Goal: Obtain resource: Download file/media

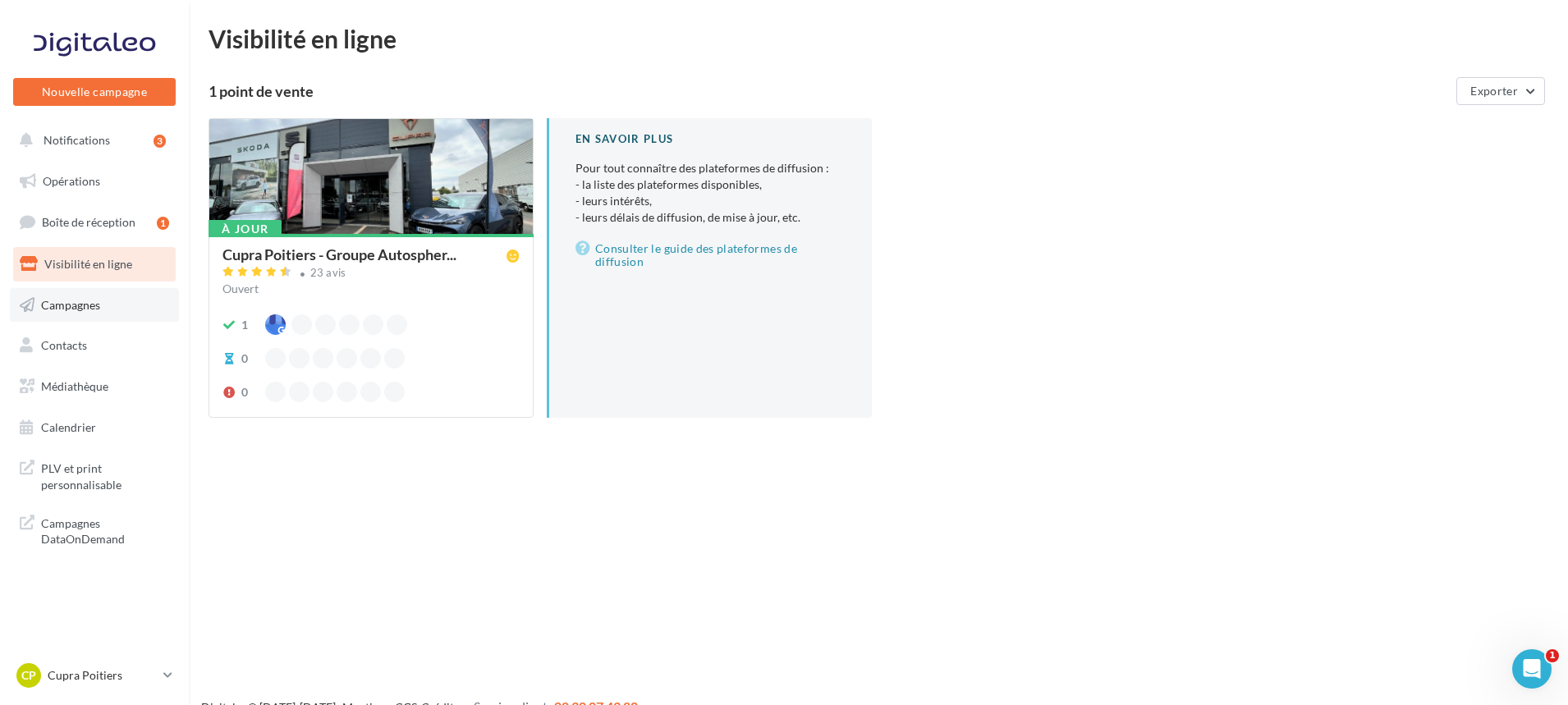
click at [55, 312] on link "Campagnes" at bounding box center [94, 305] width 169 height 34
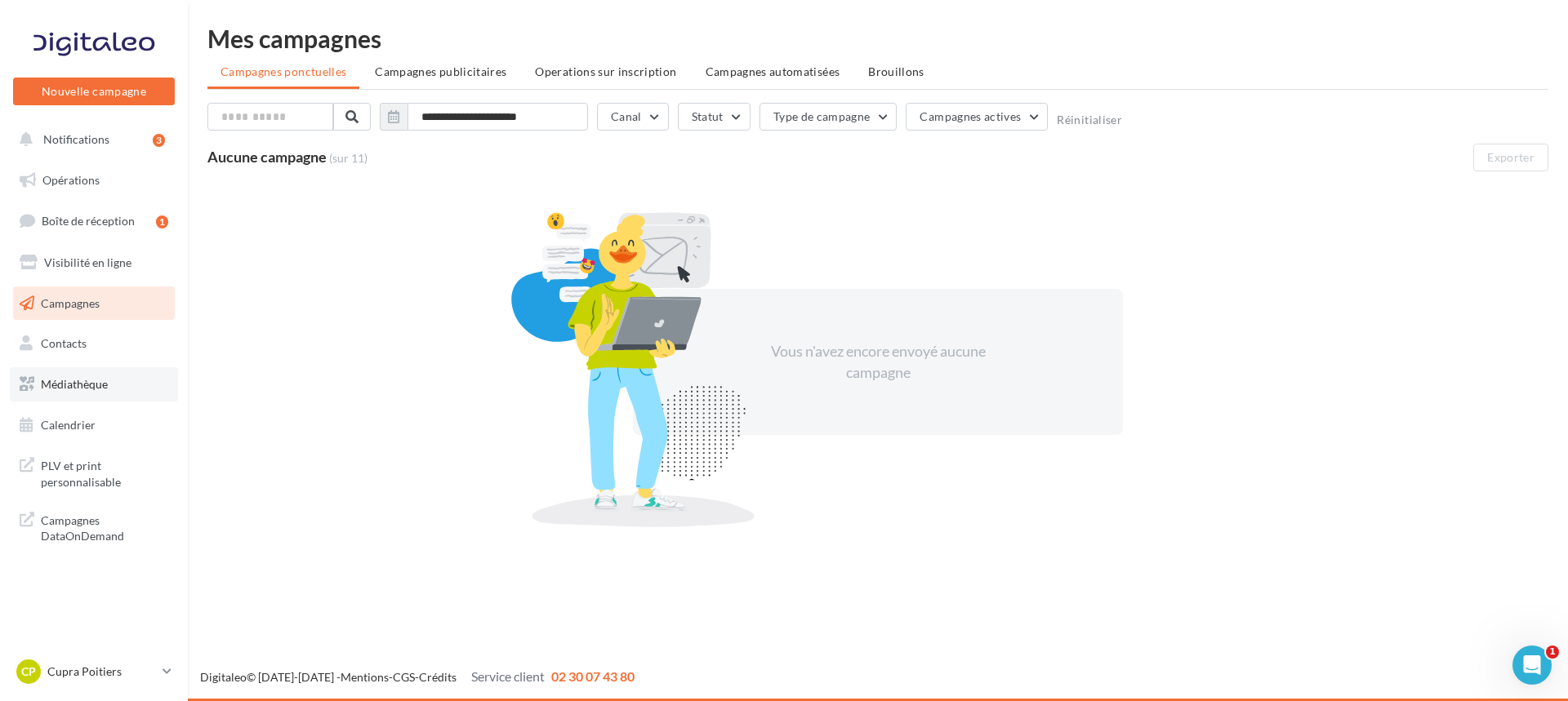
click at [79, 393] on link "Médiathèque" at bounding box center [94, 384] width 168 height 34
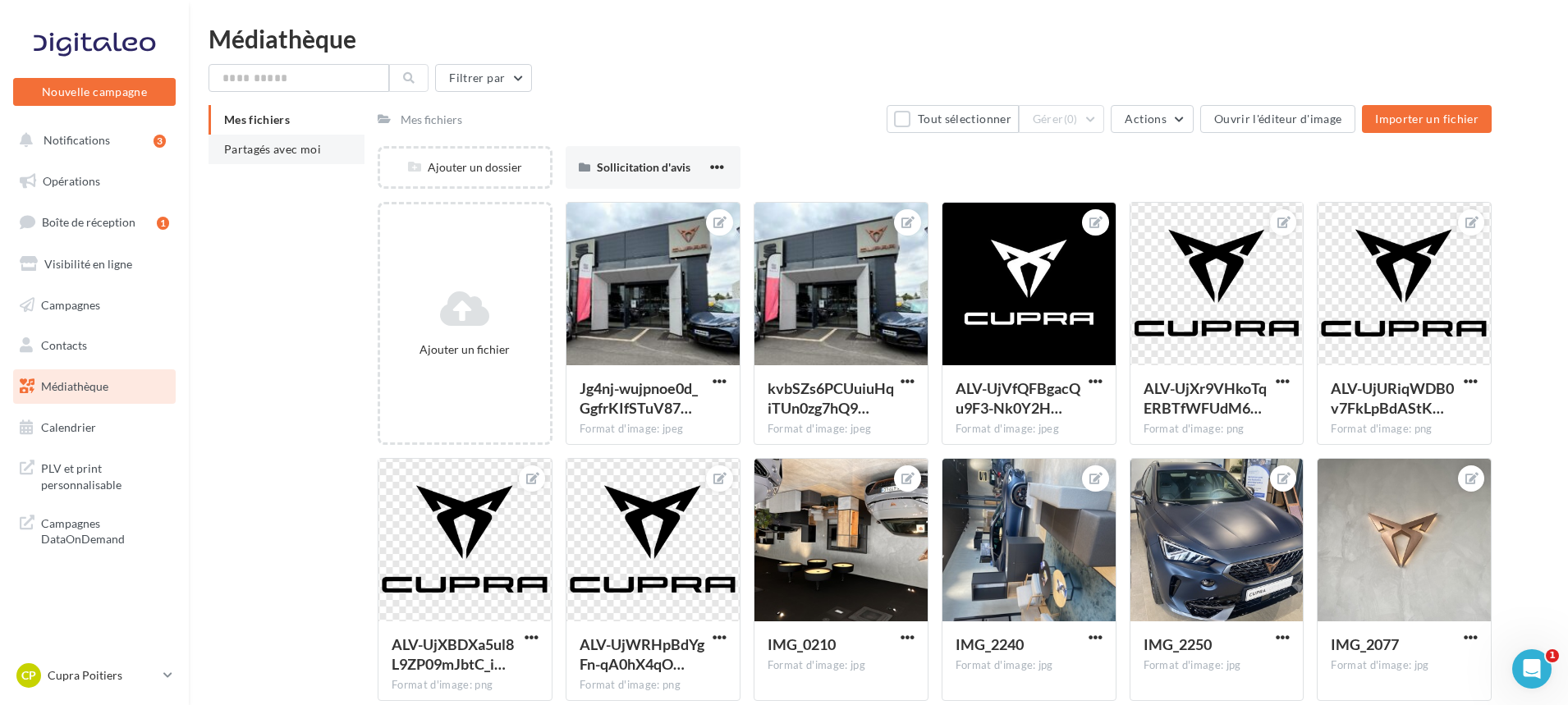
click at [276, 147] on span "Partagés avec moi" at bounding box center [273, 149] width 97 height 14
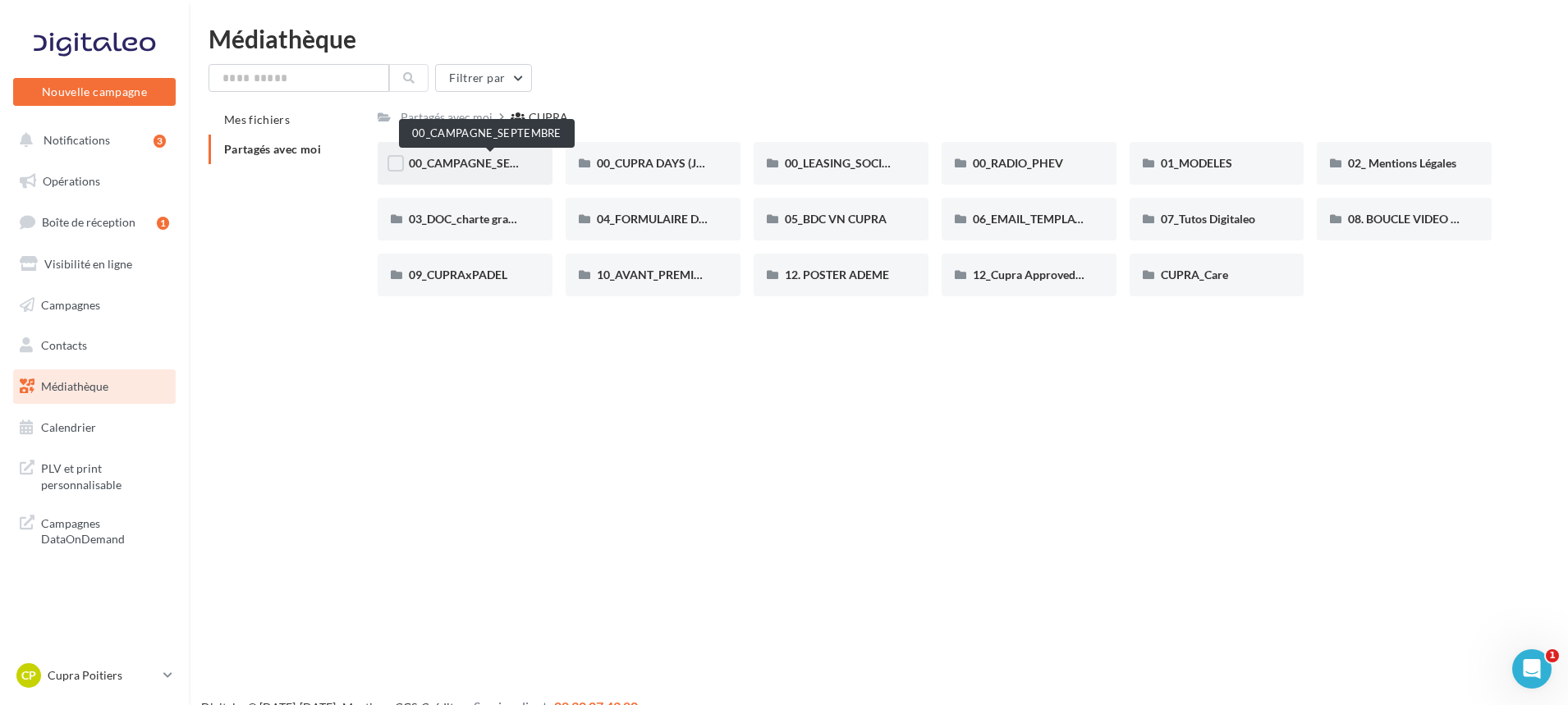
click at [481, 166] on span "00_CAMPAGNE_SEPTEMBRE" at bounding box center [486, 163] width 153 height 14
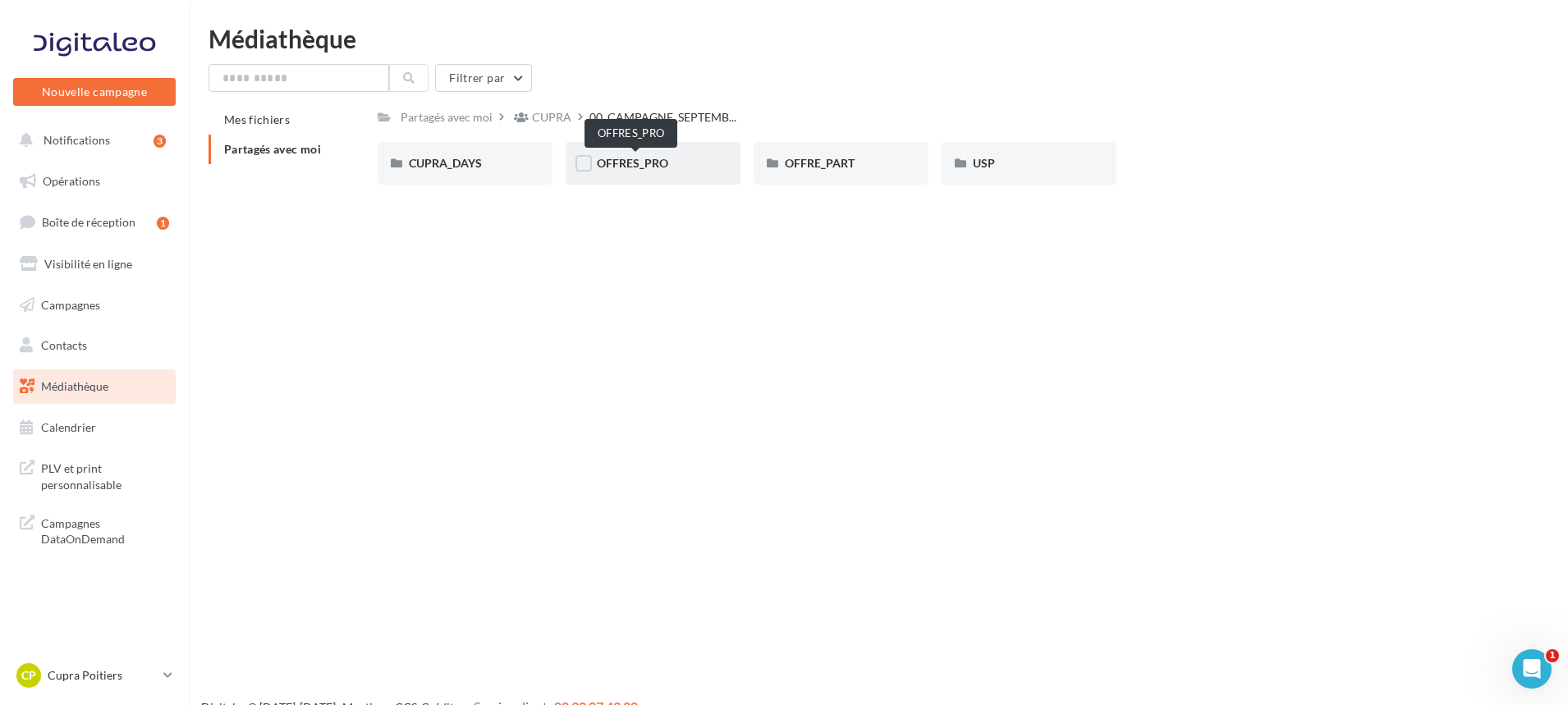
click at [633, 157] on span "OFFRES_PRO" at bounding box center [632, 163] width 71 height 14
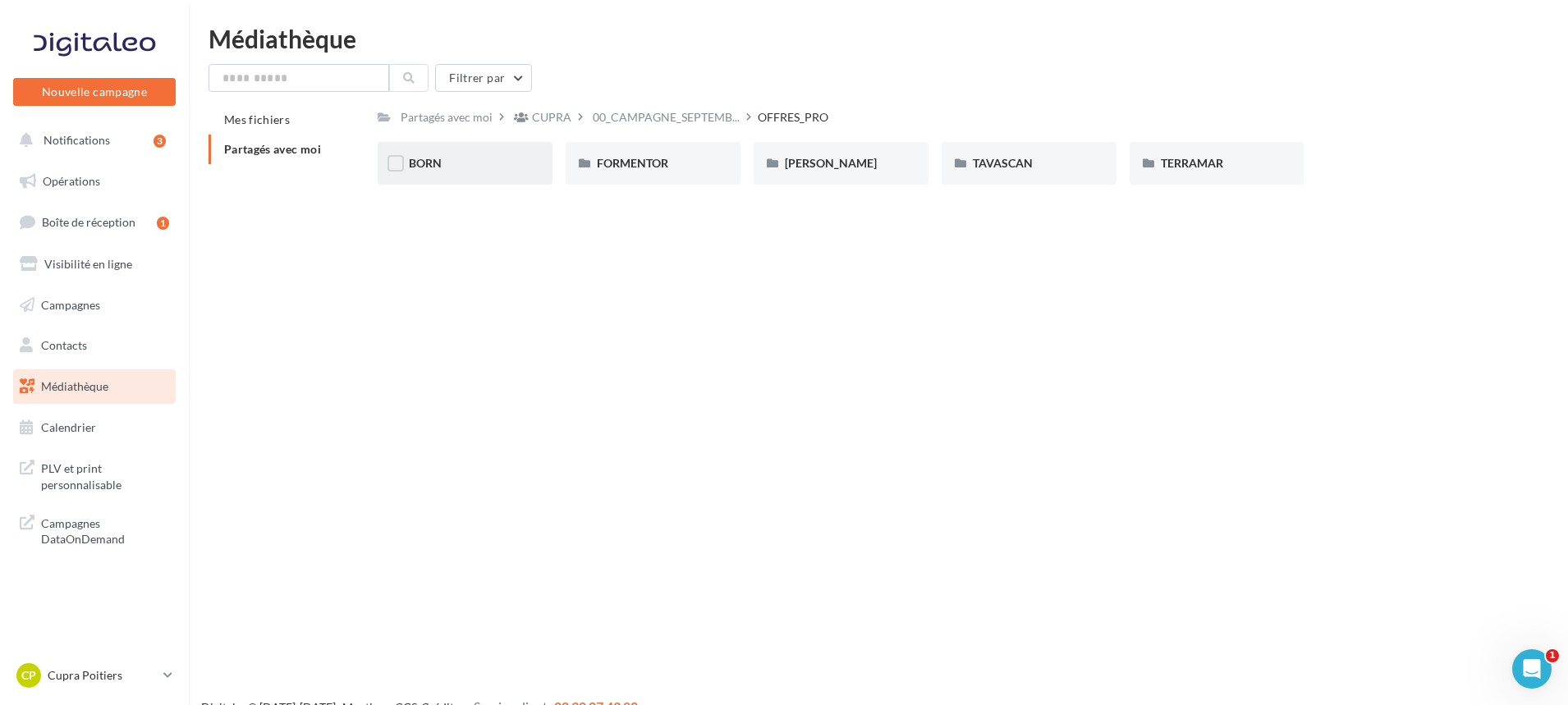
click at [480, 170] on div "BORN" at bounding box center [466, 164] width 113 height 17
click at [815, 176] on div "OFFRE_PART" at bounding box center [841, 164] width 175 height 43
click at [505, 157] on div "BORN" at bounding box center [466, 164] width 113 height 17
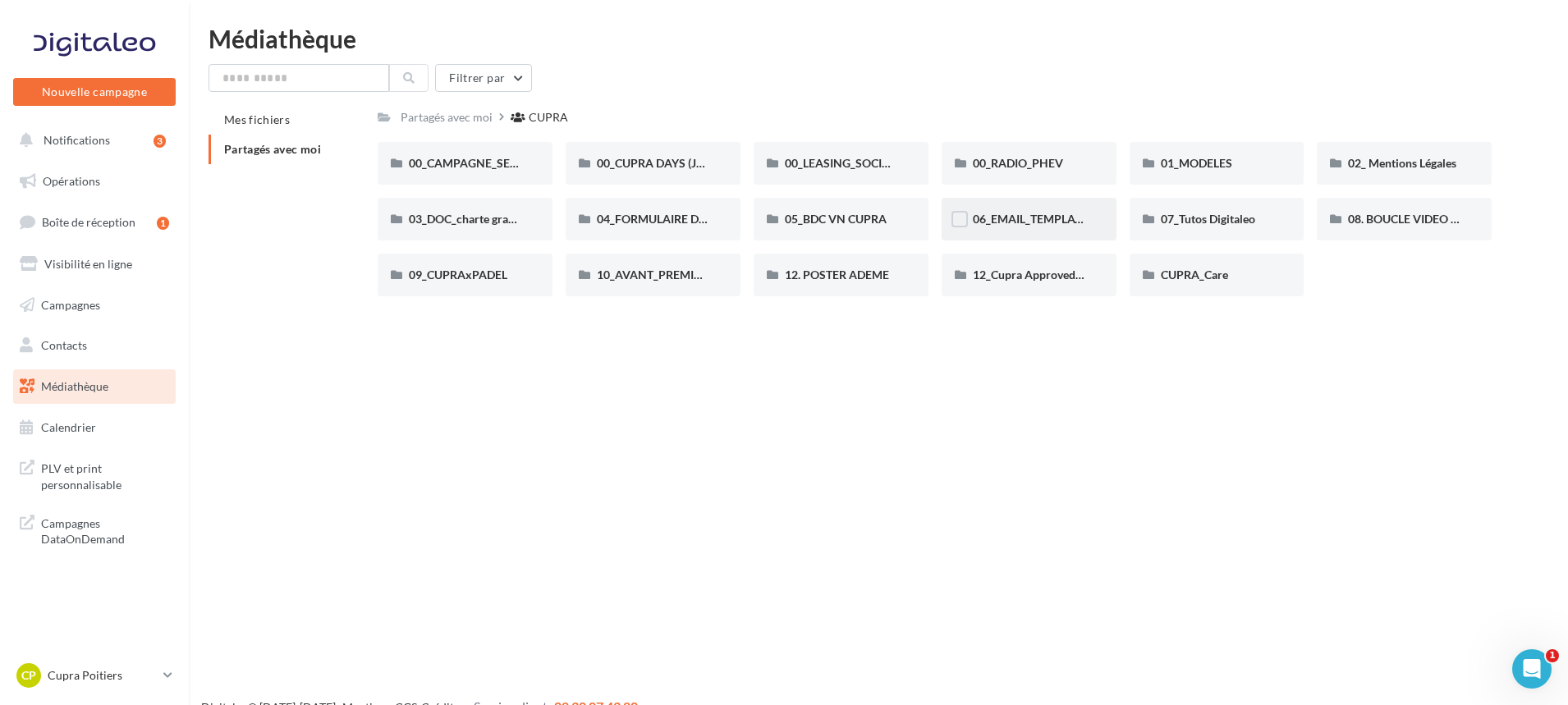
click at [1027, 221] on span "06_EMAIL_TEMPLATE HTML CUPRA" at bounding box center [1068, 218] width 190 height 14
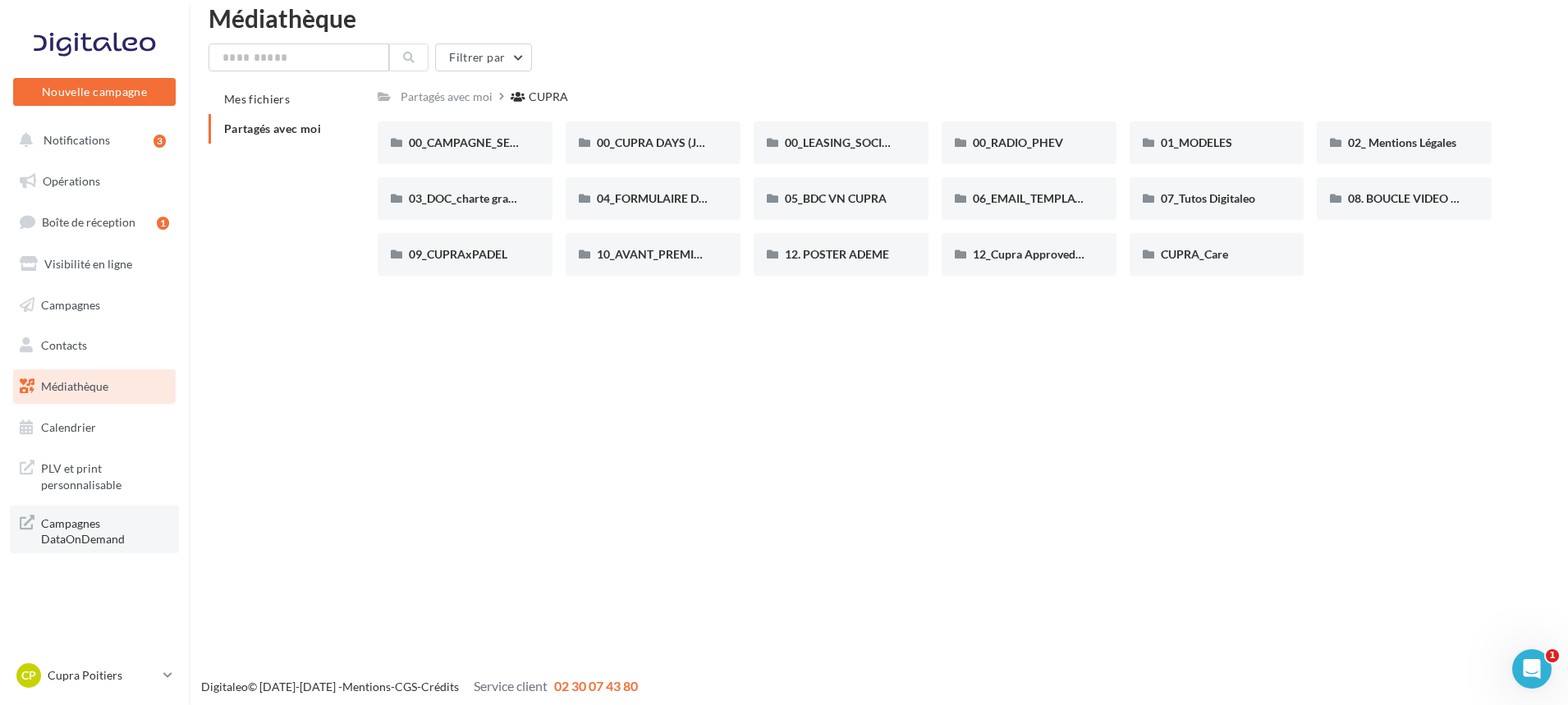
scroll to position [26, 0]
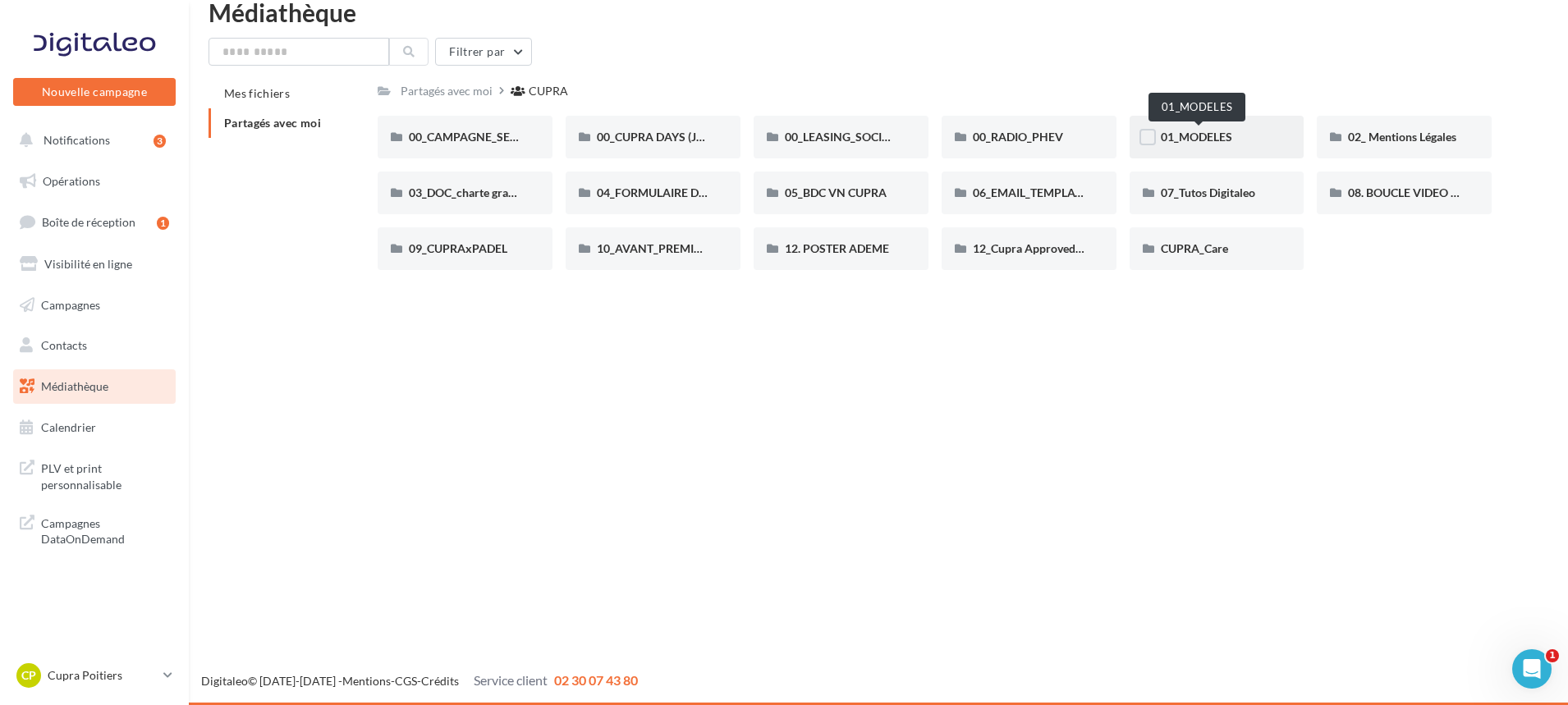
click at [1215, 140] on span "01_MODELES" at bounding box center [1197, 136] width 71 height 14
click at [1364, 139] on span "02_ Mentions Légales" at bounding box center [1402, 136] width 108 height 14
click at [313, 56] on input "text" at bounding box center [299, 52] width 181 height 28
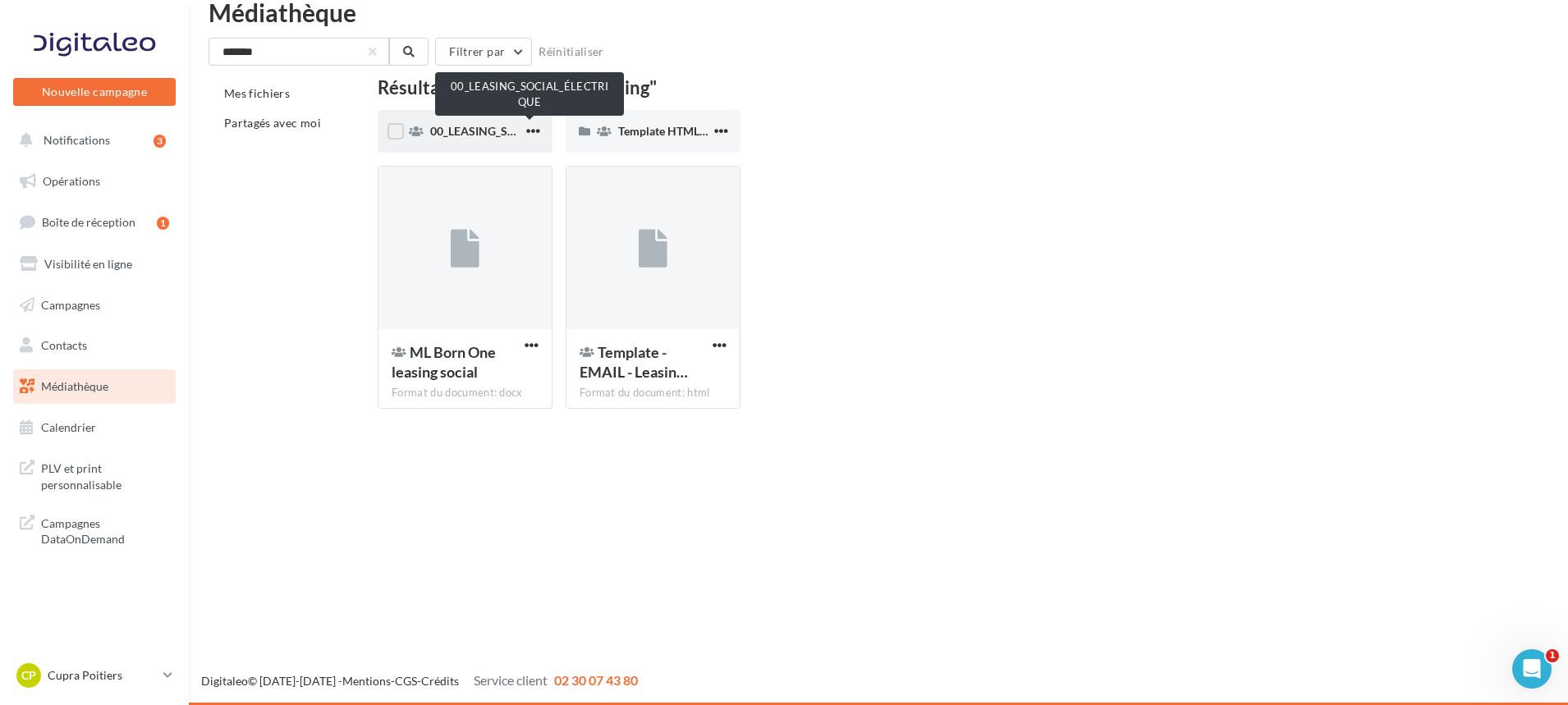
click at [465, 130] on span "00_LEASING_SOCIAL_ÉLECTRIQUE" at bounding box center [522, 130] width 183 height 14
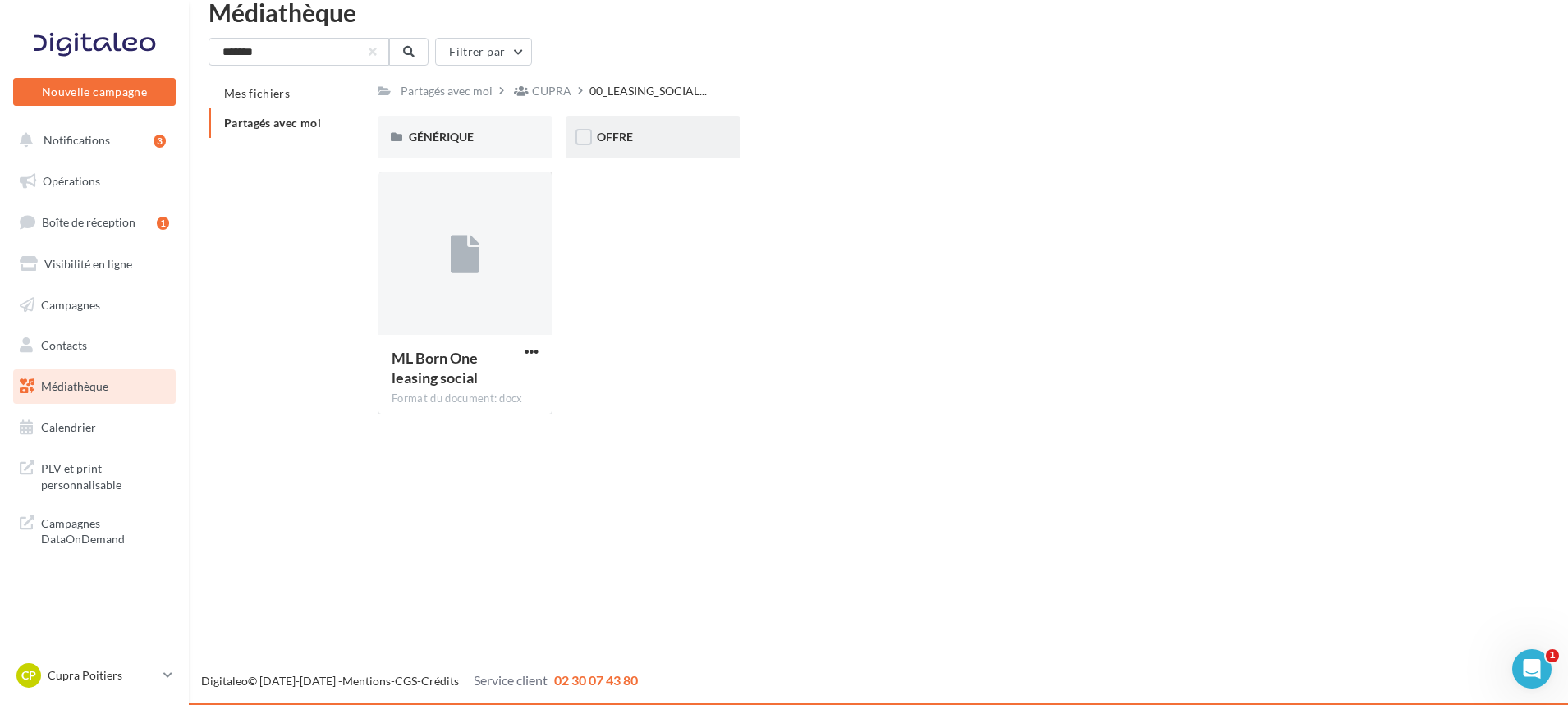
click at [687, 122] on div "OFFRE" at bounding box center [652, 137] width 175 height 43
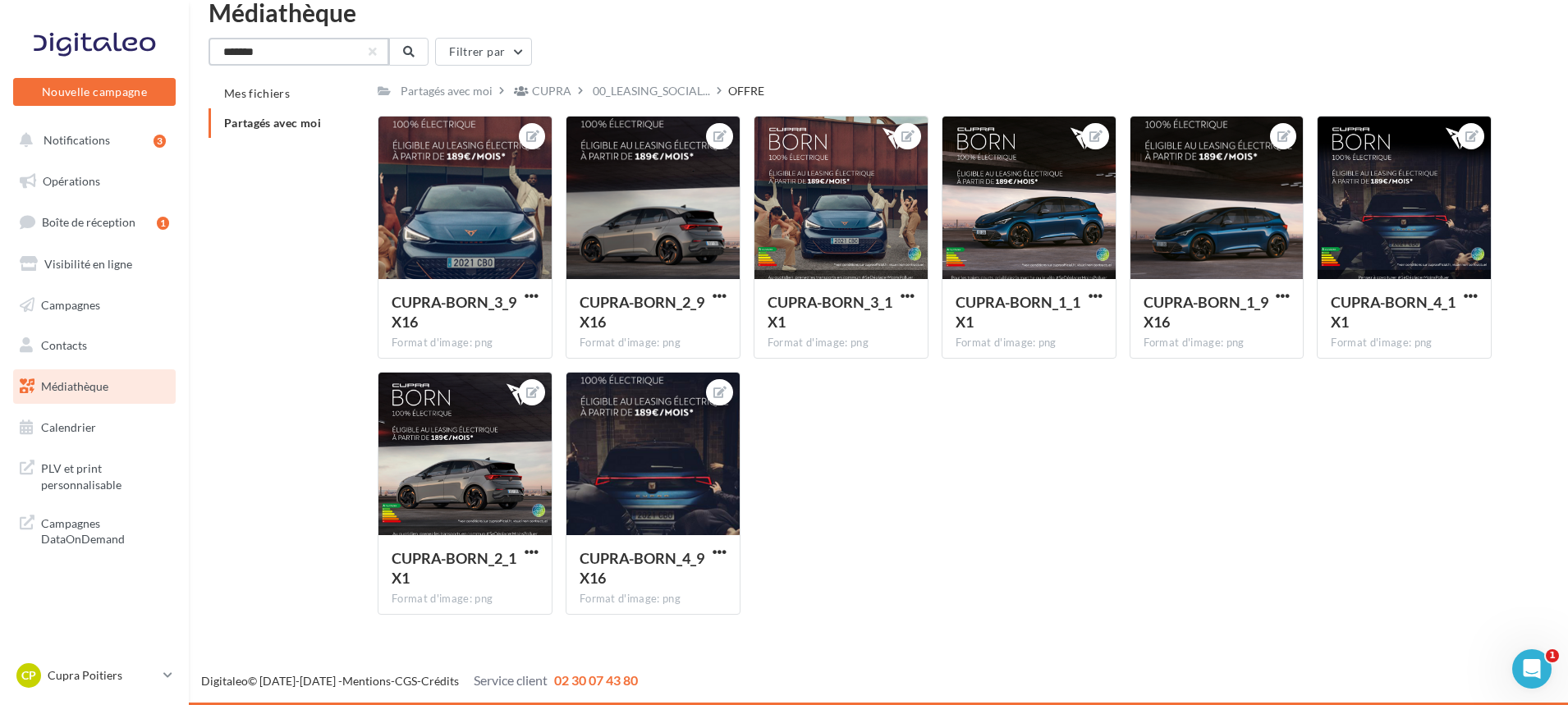
click at [275, 54] on input "*******" at bounding box center [299, 52] width 181 height 28
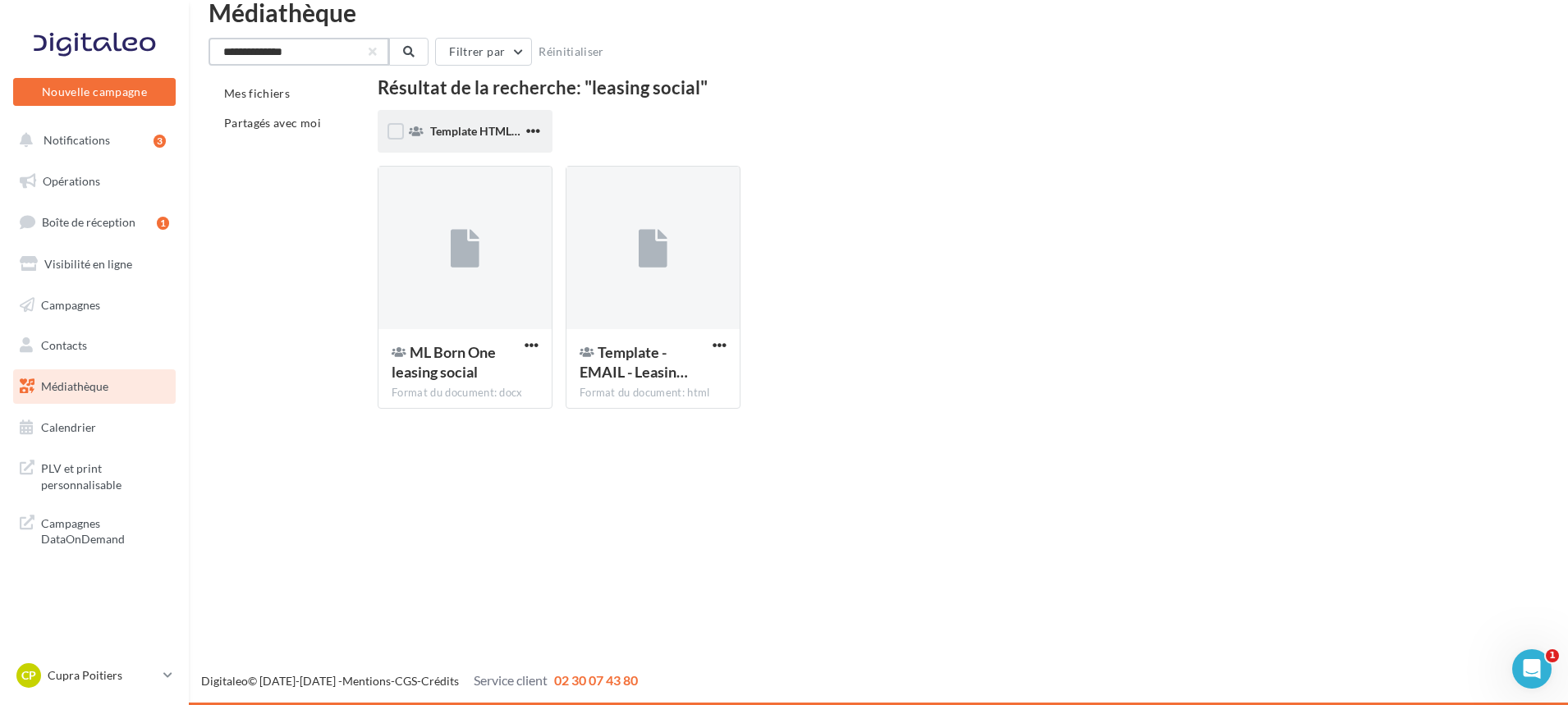
type input "**********"
click at [488, 119] on div "Template HTML - Leasing social" at bounding box center [465, 131] width 175 height 43
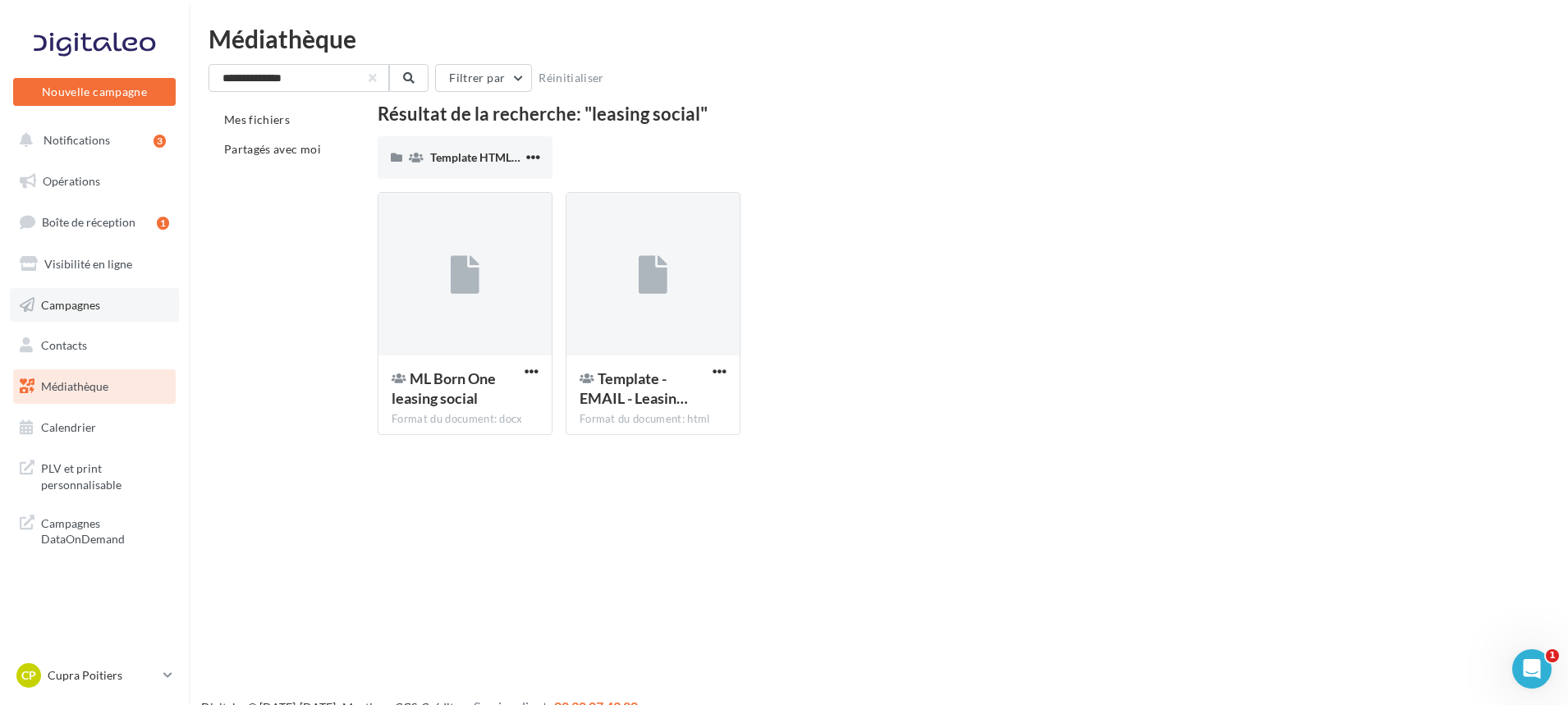
click at [76, 313] on link "Campagnes" at bounding box center [94, 305] width 169 height 34
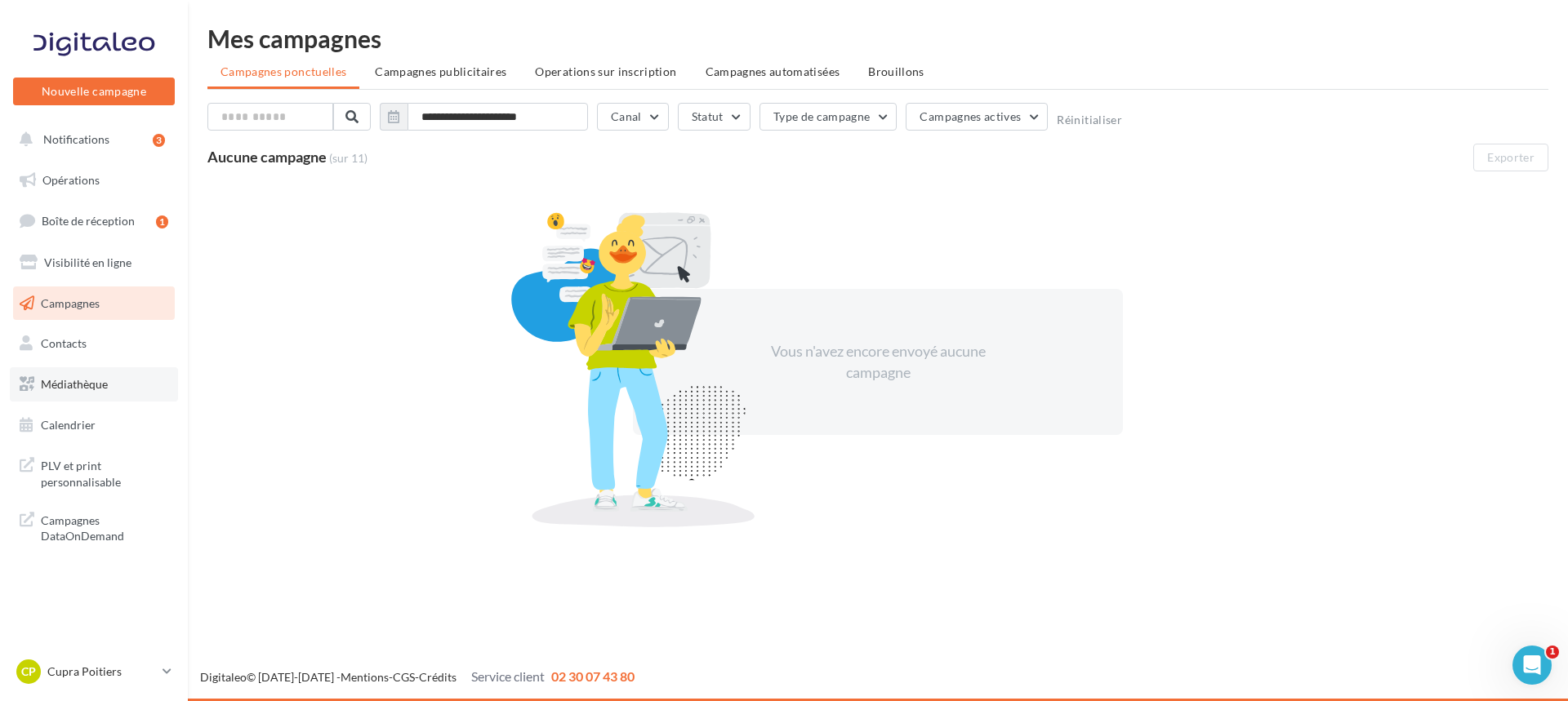
click at [85, 378] on span "Médiathèque" at bounding box center [74, 384] width 67 height 14
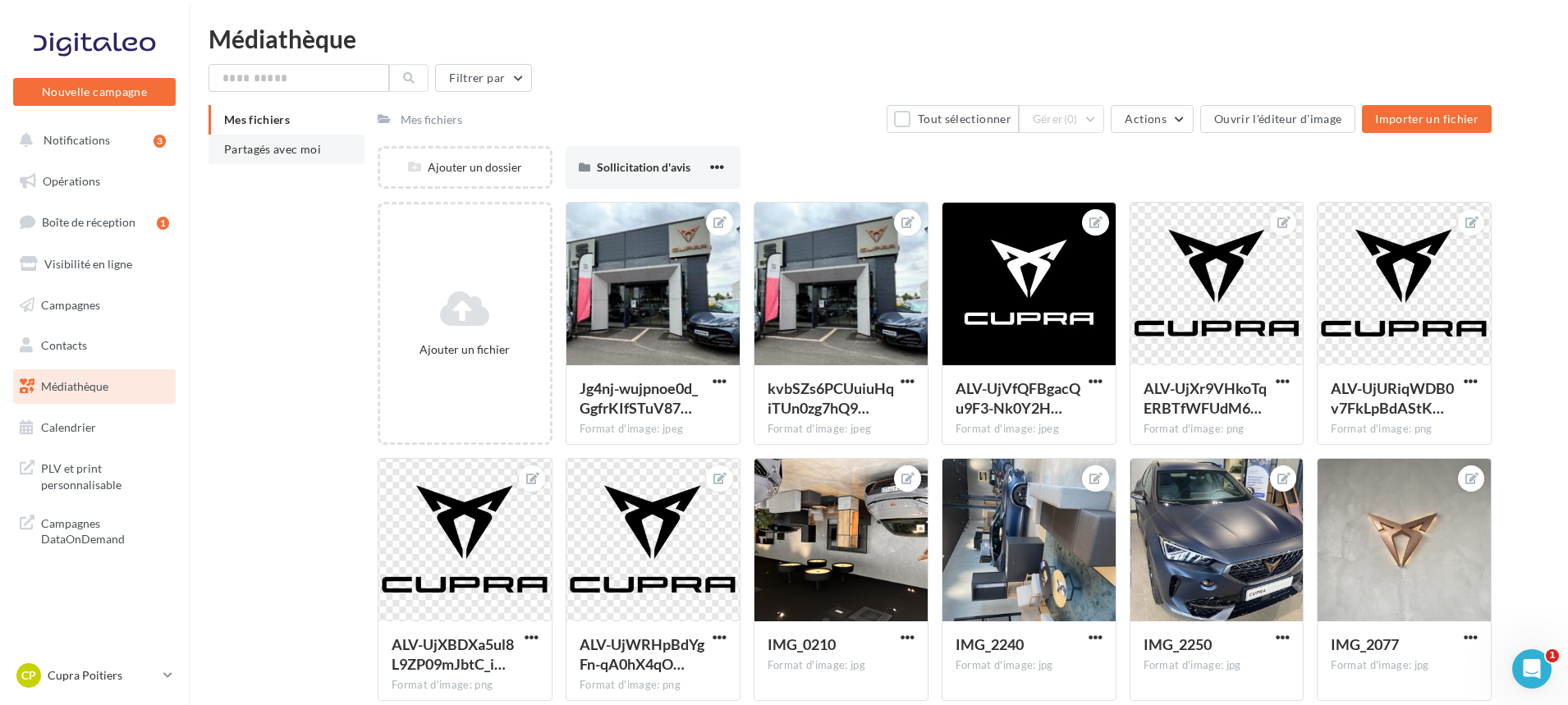
click at [238, 154] on span "Partagés avec moi" at bounding box center [273, 149] width 97 height 14
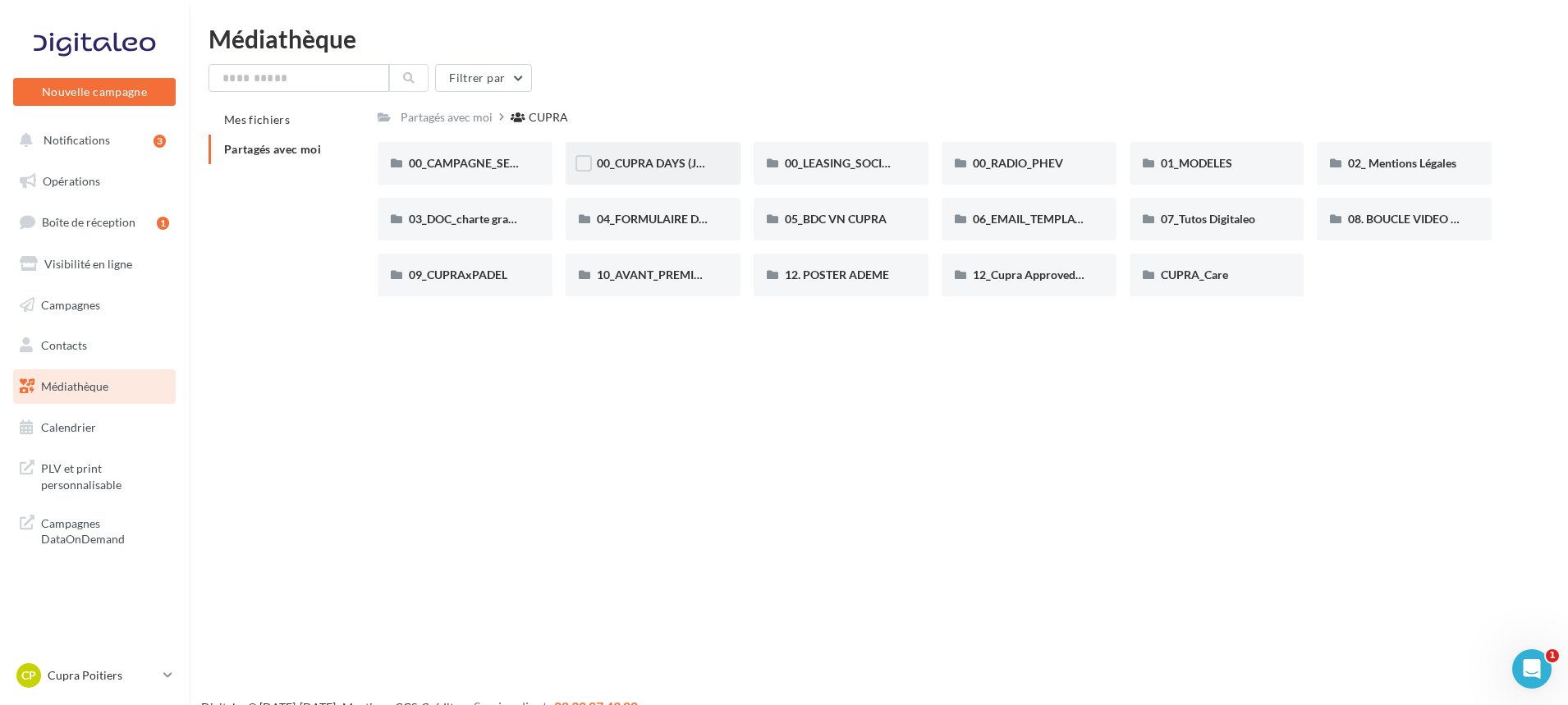
click at [633, 175] on div "00_CUPRA DAYS (JPO)" at bounding box center [652, 164] width 175 height 43
click at [816, 170] on span "00_LEASING_SOCIAL_ÉLECTRIQUE" at bounding box center [877, 163] width 183 height 14
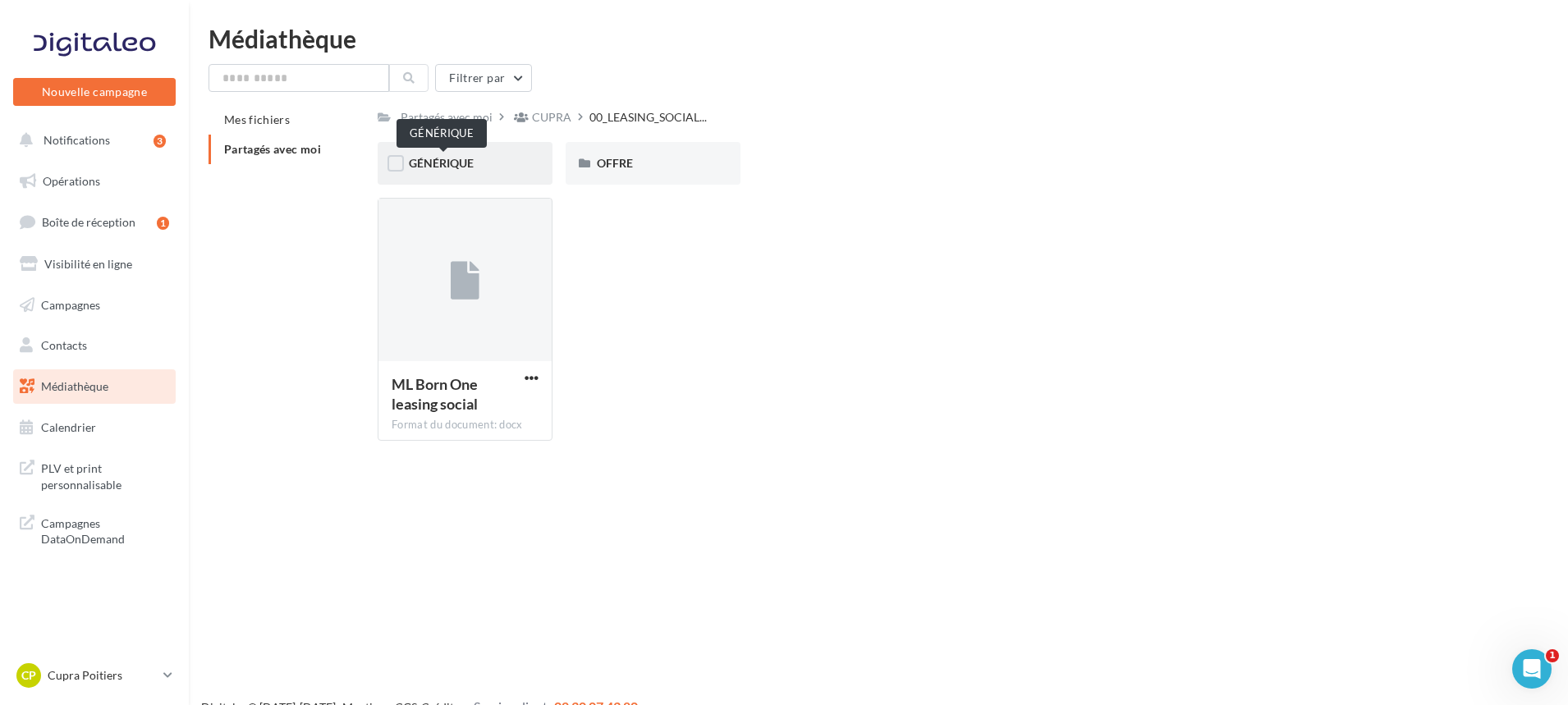
click at [416, 164] on span "GÉNÉRIQUE" at bounding box center [442, 163] width 65 height 14
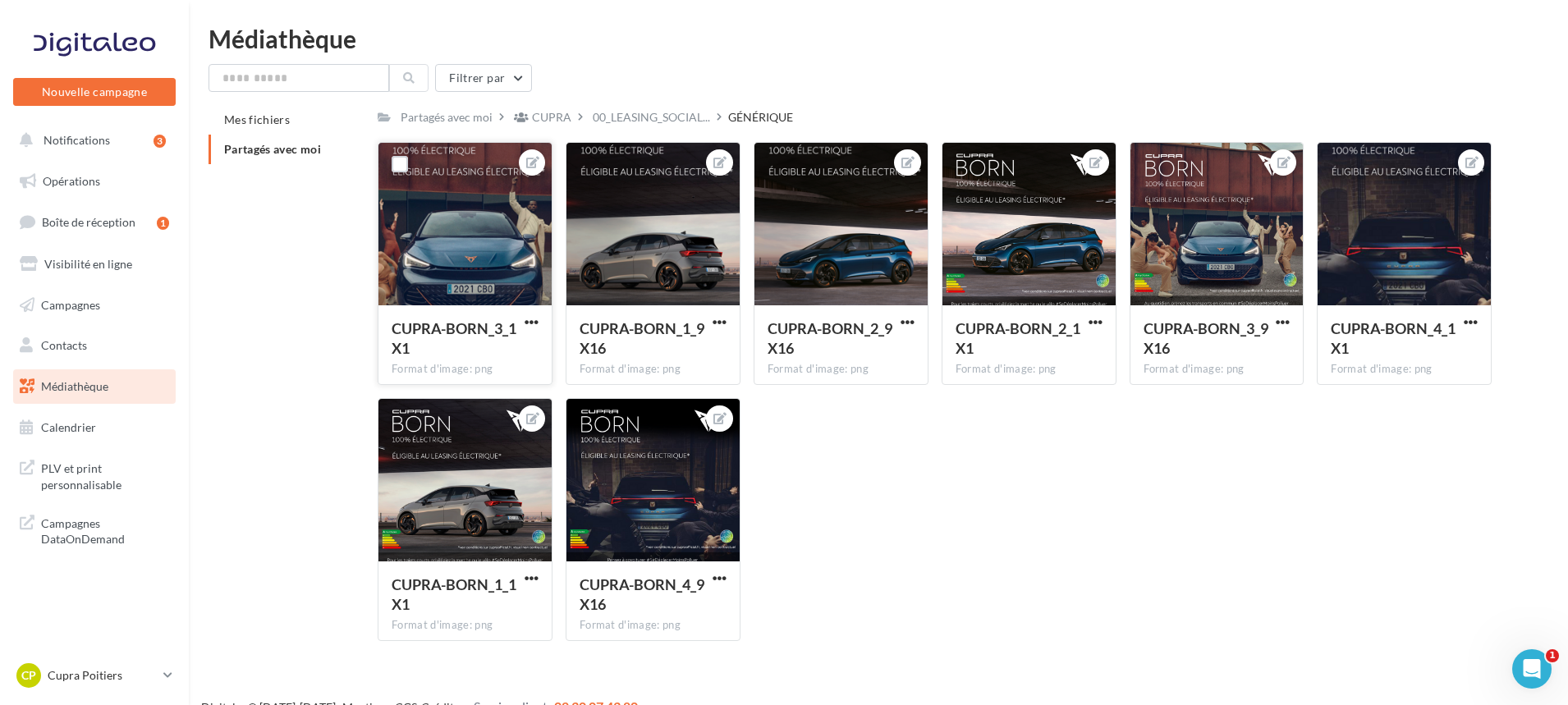
click at [464, 197] on div at bounding box center [466, 225] width 174 height 164
click at [413, 162] on div at bounding box center [400, 164] width 43 height 43
click at [404, 160] on label at bounding box center [400, 164] width 17 height 17
click at [590, 162] on label at bounding box center [588, 164] width 17 height 17
click at [776, 157] on label at bounding box center [776, 164] width 17 height 17
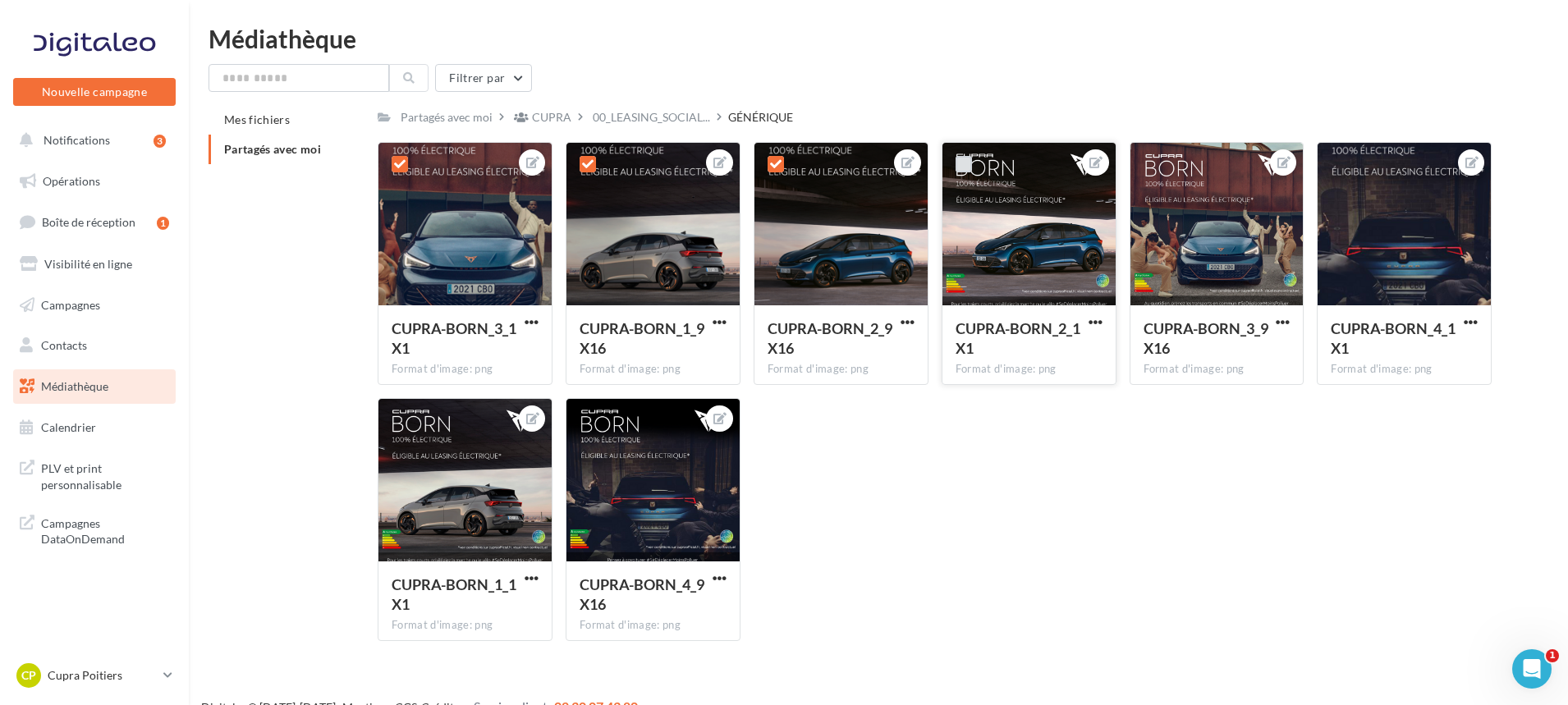
click at [963, 170] on label at bounding box center [964, 164] width 17 height 17
click at [1152, 163] on label at bounding box center [1152, 164] width 17 height 17
click at [1341, 164] on label at bounding box center [1340, 164] width 17 height 17
click at [397, 421] on label at bounding box center [400, 420] width 17 height 17
click at [591, 417] on label at bounding box center [588, 420] width 17 height 17
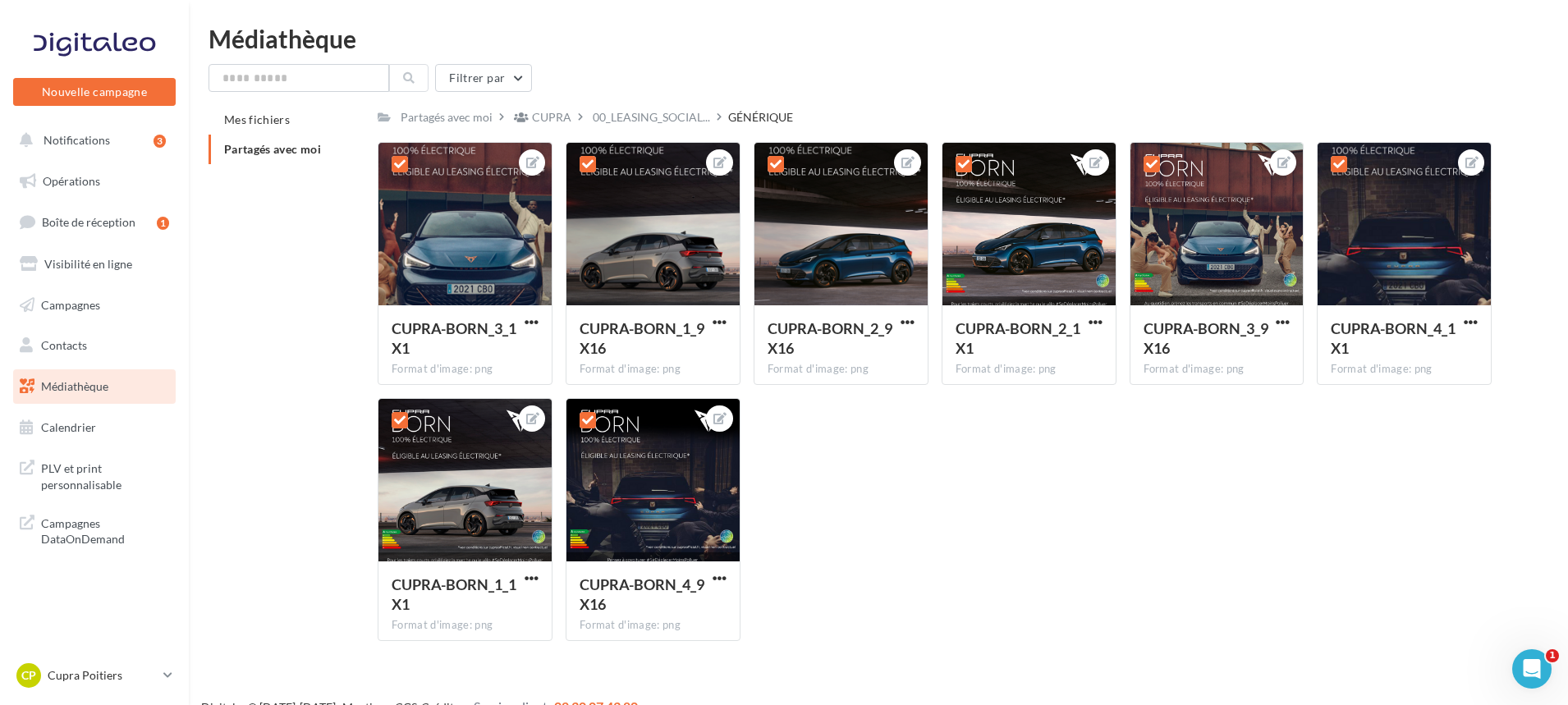
drag, startPoint x: 607, startPoint y: 424, endPoint x: 1098, endPoint y: 500, distance: 496.8
click at [1098, 500] on div "CUPRA-BORN_3_1X1 Format d'image: png 8 CUPRA-BORN_3_1X1 CUPRA-BORN_1_9X16 Forma…" at bounding box center [942, 398] width 1127 height 513
click at [1545, 670] on div "Ouvrir le Messenger Intercom" at bounding box center [1529, 666] width 55 height 55
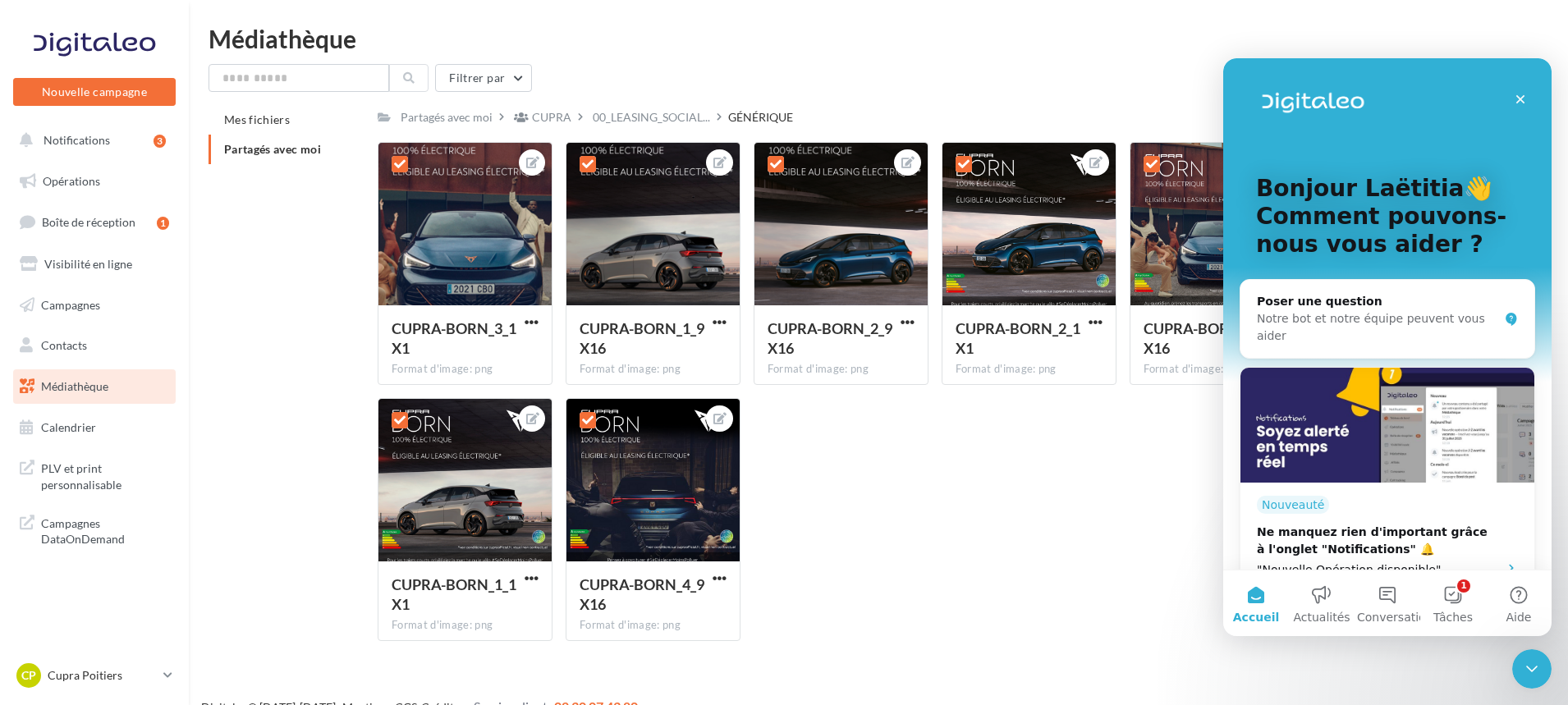
click at [1054, 492] on div "CUPRA-BORN_3_1X1 Format d'image: png 8 CUPRA-BORN_3_1X1 CUPRA-BORN_1_9X16 Forma…" at bounding box center [942, 398] width 1127 height 513
click at [1000, 513] on div "CUPRA-BORN_3_1X1 Format d'image: png 8 CUPRA-BORN_3_1X1 CUPRA-BORN_1_9X16 Forma…" at bounding box center [942, 398] width 1127 height 513
click at [1521, 97] on icon "Fermer" at bounding box center [1521, 99] width 13 height 13
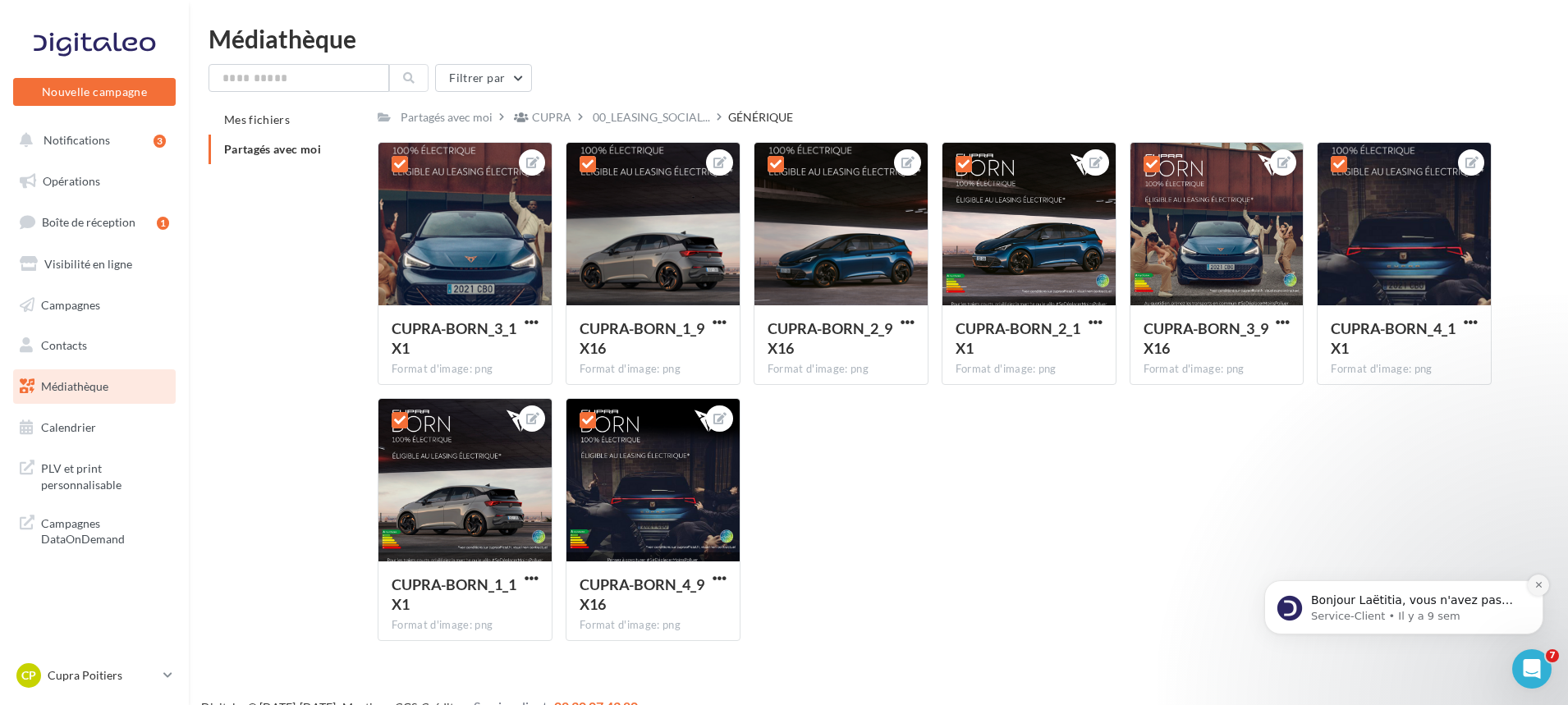
click at [1542, 589] on icon "Dismiss notification" at bounding box center [1539, 585] width 9 height 9
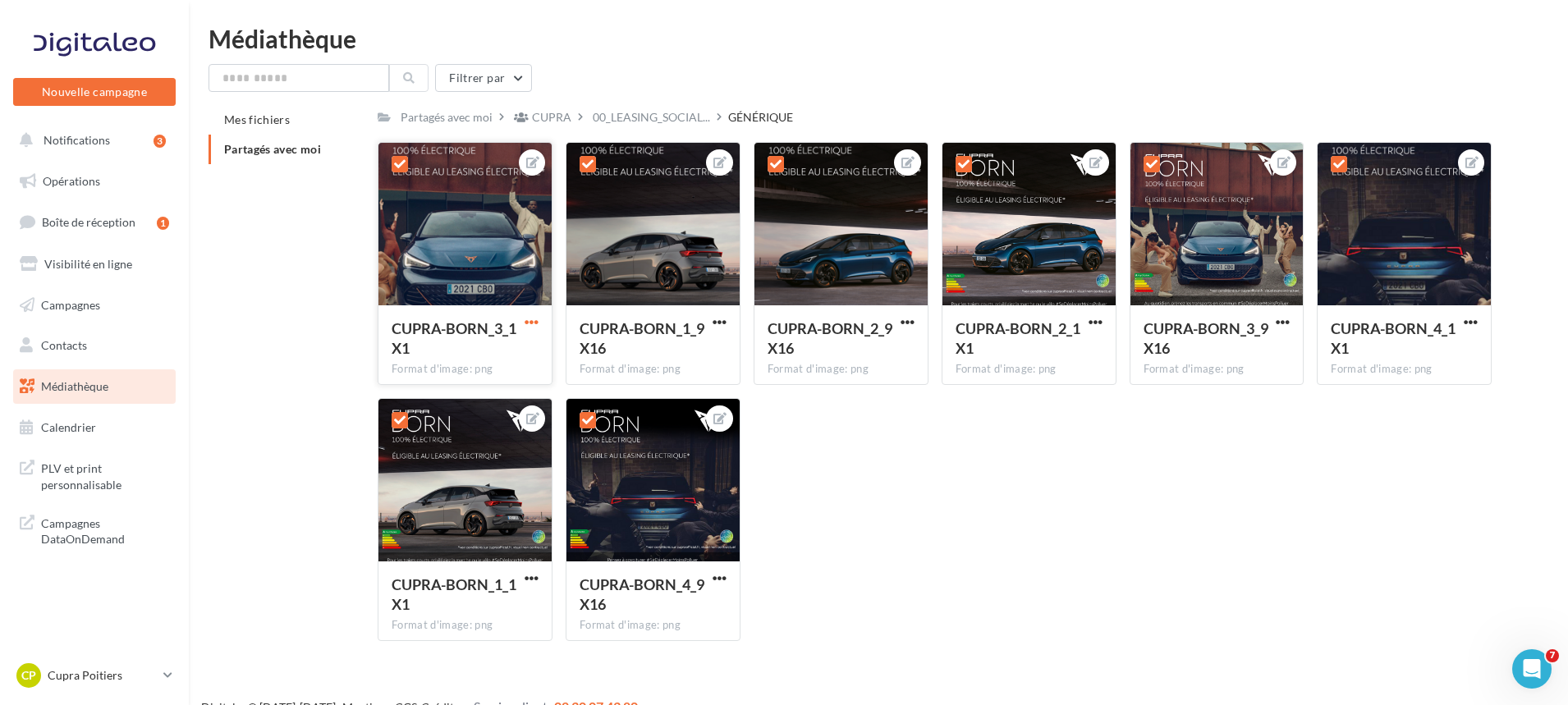
click at [538, 322] on span "button" at bounding box center [531, 322] width 14 height 14
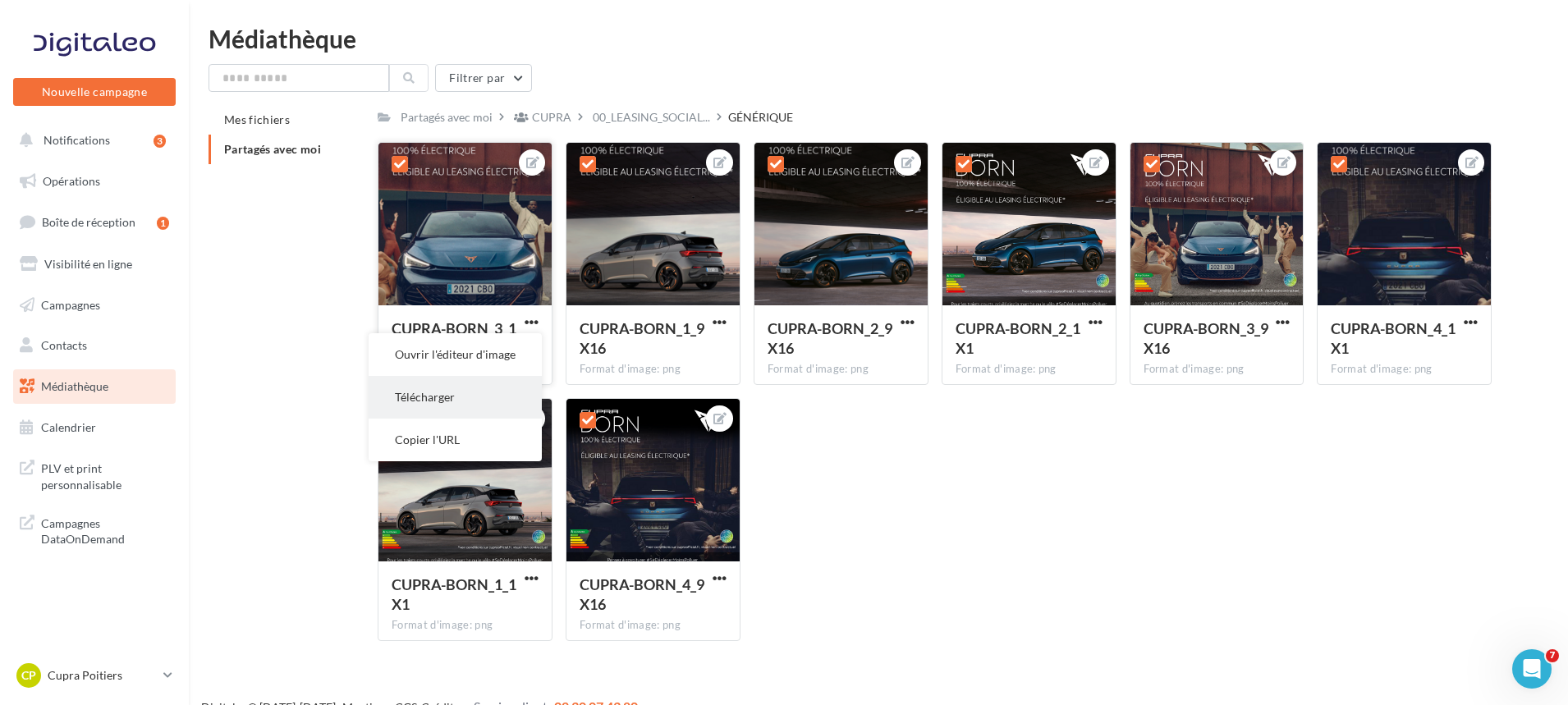
click at [468, 390] on button "Télécharger" at bounding box center [456, 397] width 174 height 43
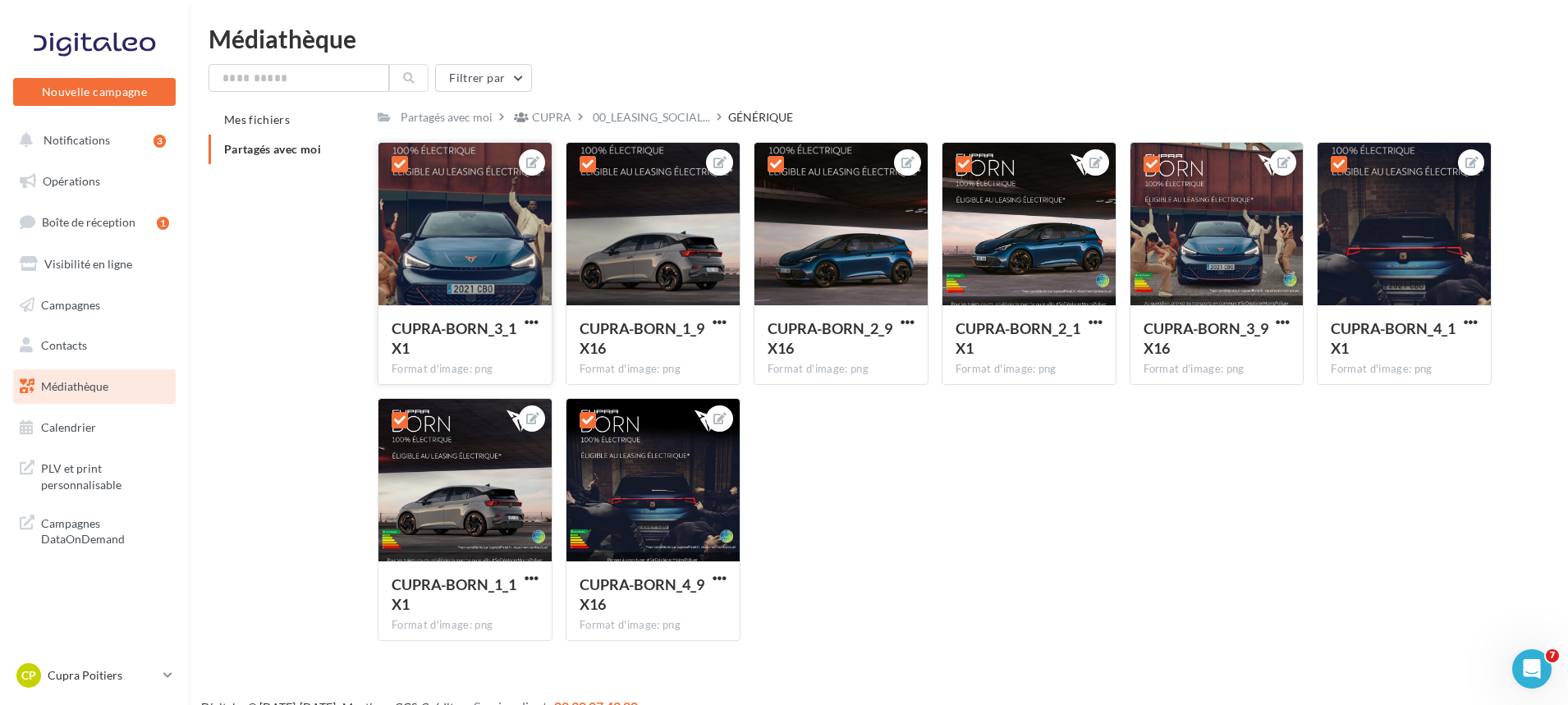
click at [395, 159] on icon at bounding box center [400, 164] width 11 height 11
click at [585, 166] on icon at bounding box center [588, 164] width 11 height 11
click at [774, 161] on icon at bounding box center [776, 164] width 11 height 11
click at [971, 166] on label at bounding box center [964, 164] width 17 height 17
click at [1149, 164] on icon at bounding box center [1152, 164] width 11 height 11
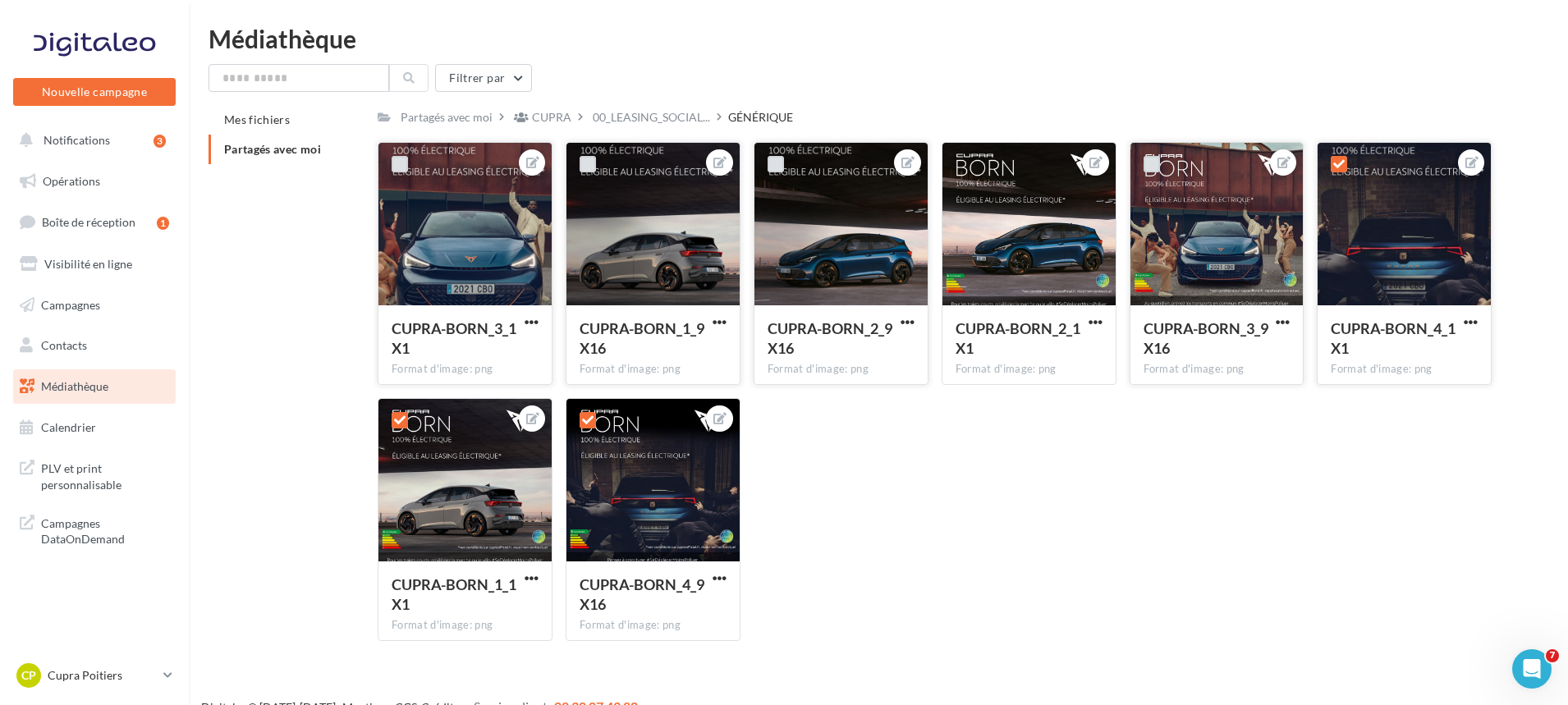
click at [1341, 152] on div at bounding box center [1339, 164] width 43 height 43
click at [394, 419] on label at bounding box center [400, 420] width 17 height 17
click at [581, 414] on label at bounding box center [588, 420] width 17 height 17
click at [1339, 157] on label at bounding box center [1340, 164] width 17 height 17
click at [722, 329] on button "button" at bounding box center [720, 323] width 20 height 17
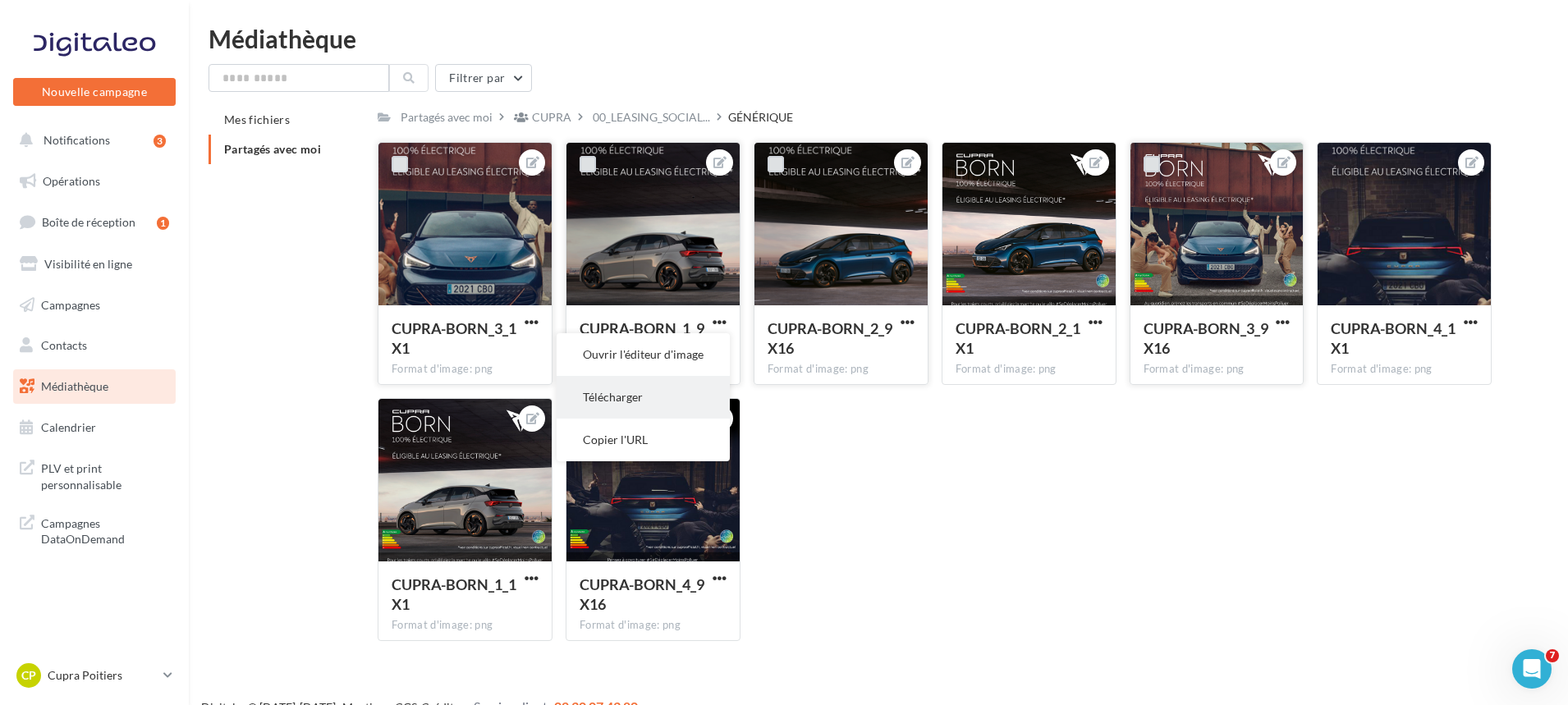
click at [654, 389] on button "Télécharger" at bounding box center [644, 397] width 174 height 43
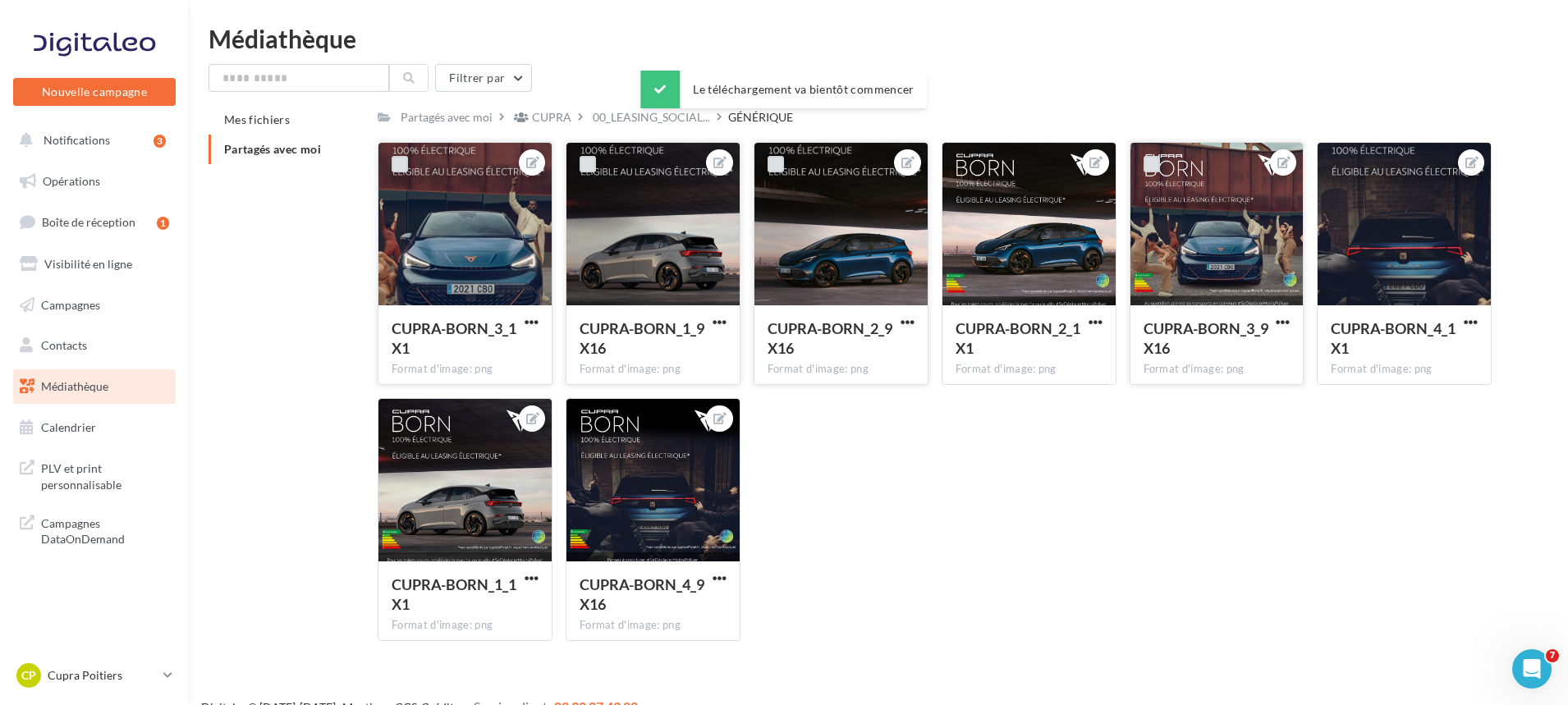
click at [919, 325] on div "CUPRA-BORN_2_9X16 Format d'image: png" at bounding box center [842, 345] width 174 height 78
click at [911, 315] on span "button" at bounding box center [907, 322] width 14 height 14
click at [862, 393] on button "Télécharger" at bounding box center [832, 397] width 174 height 43
click at [1088, 326] on span "button" at bounding box center [1095, 322] width 14 height 14
click at [1042, 399] on button "Télécharger" at bounding box center [1020, 397] width 174 height 43
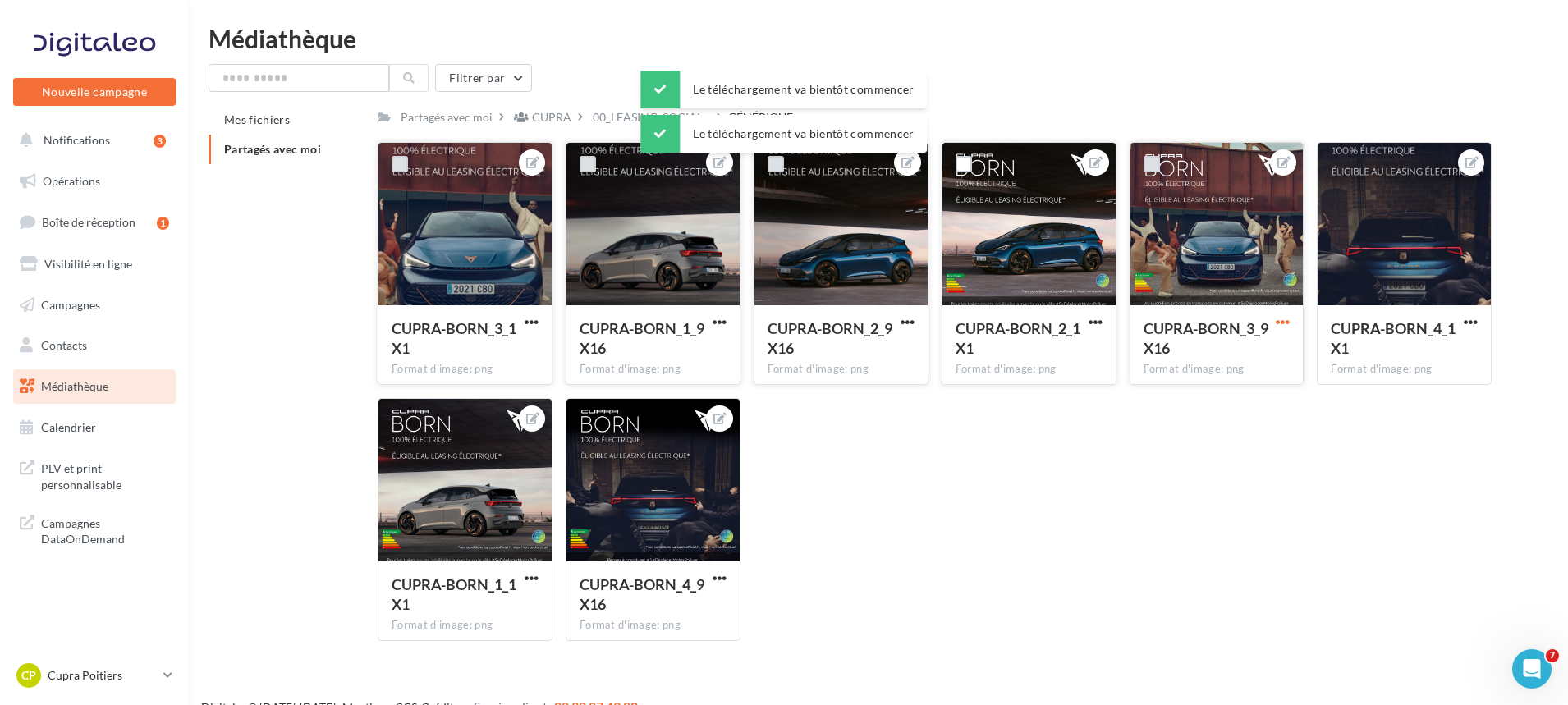
click at [1278, 318] on span "button" at bounding box center [1282, 322] width 14 height 14
click at [1214, 388] on button "Télécharger" at bounding box center [1207, 397] width 174 height 43
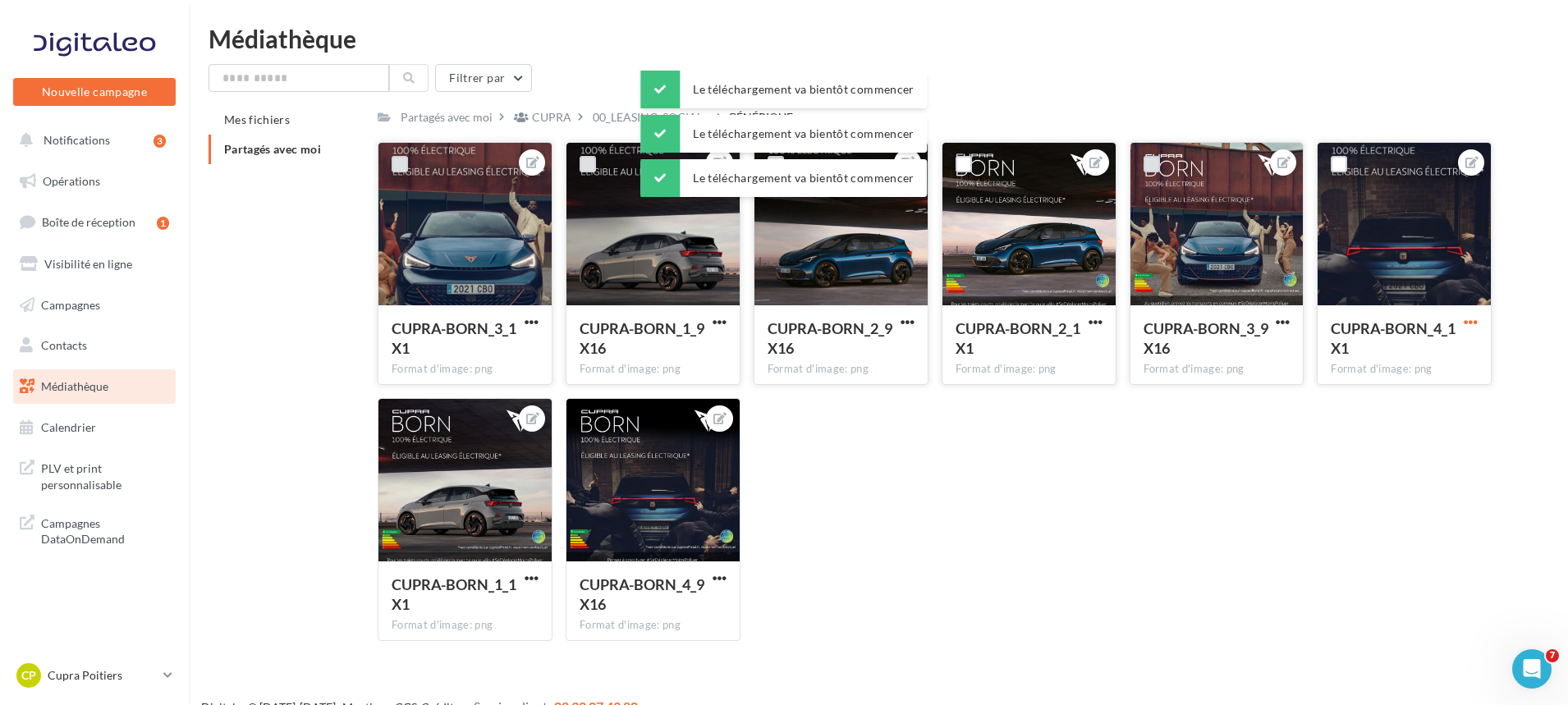
click at [1465, 319] on span "button" at bounding box center [1471, 322] width 14 height 14
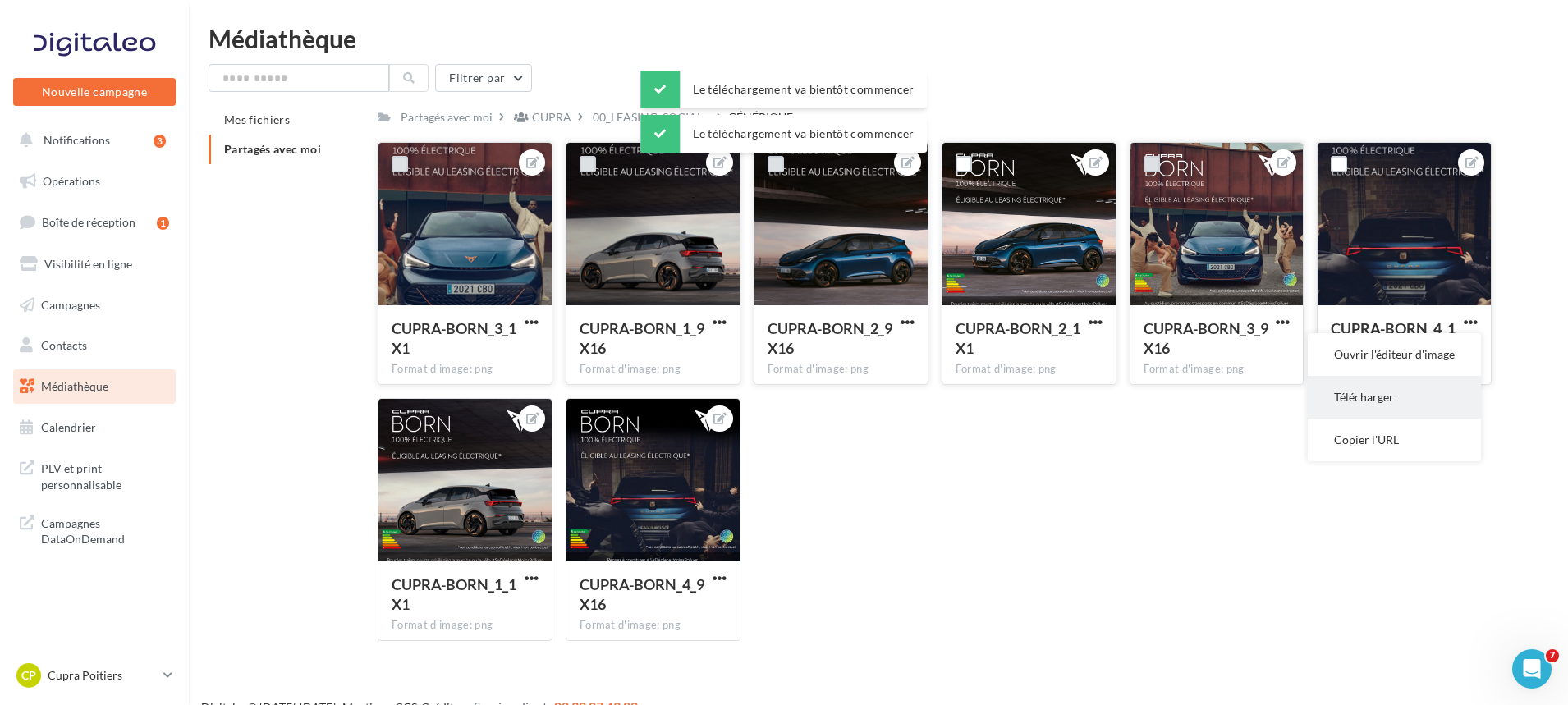
click at [1398, 389] on button "Télécharger" at bounding box center [1395, 397] width 174 height 43
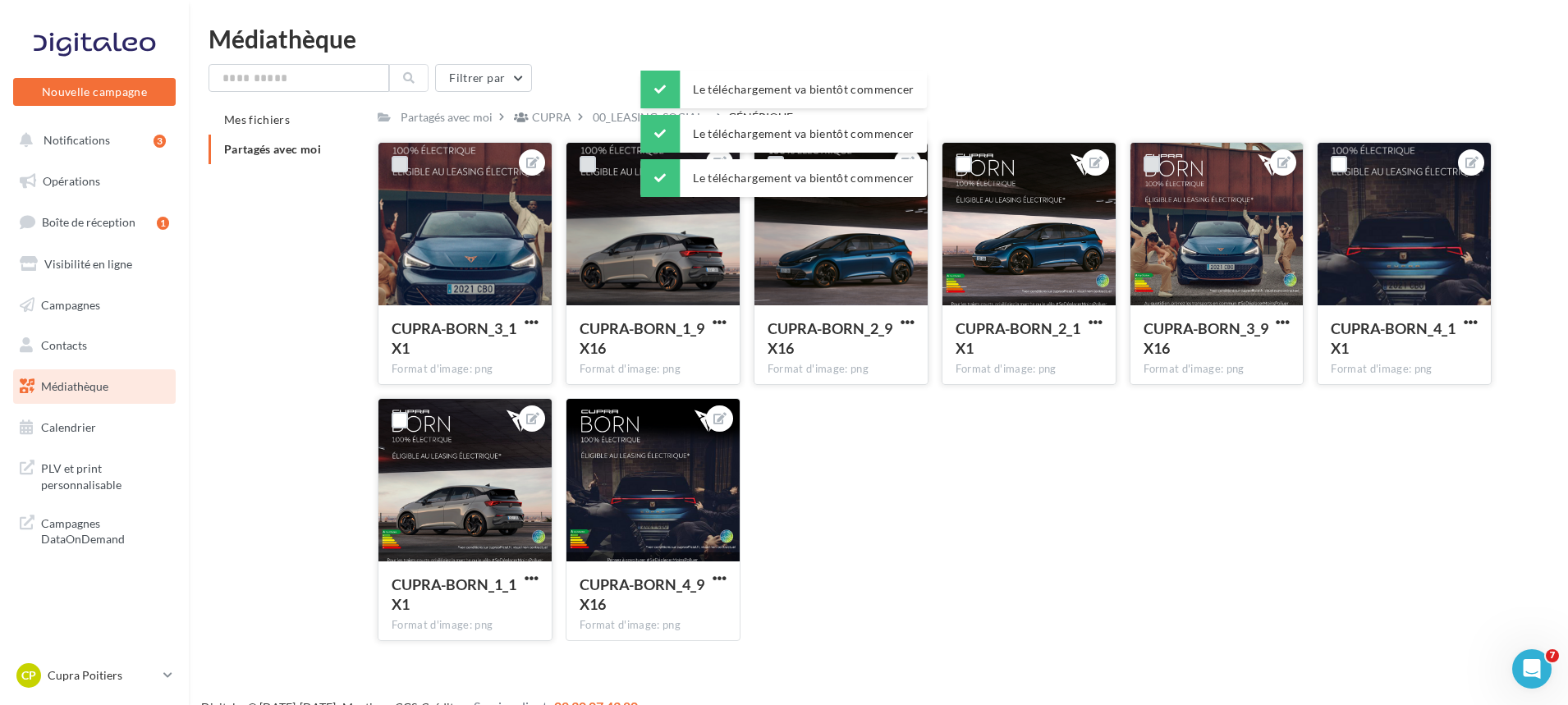
click at [515, 579] on span "CUPRA-BORN_1_1X1" at bounding box center [454, 594] width 125 height 38
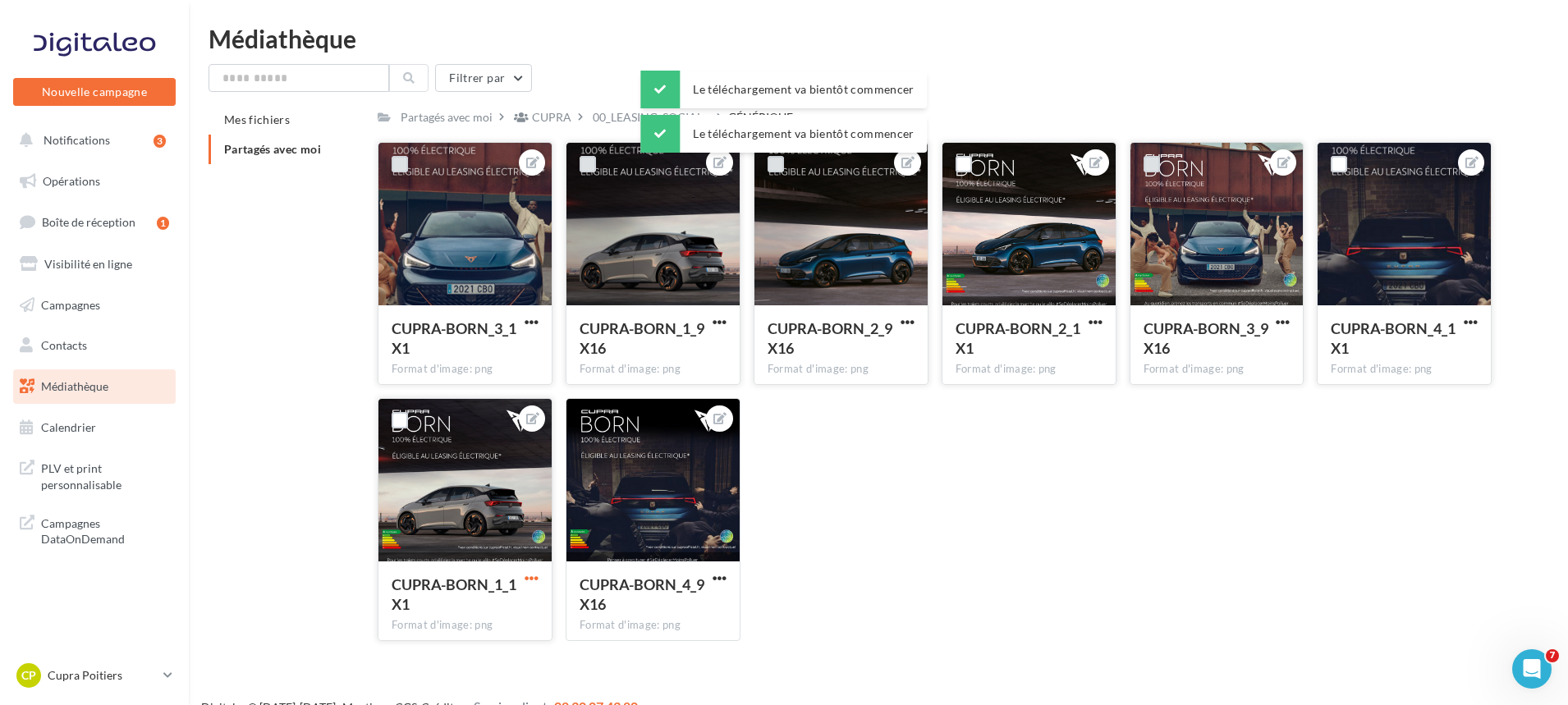
click at [532, 573] on span "button" at bounding box center [531, 578] width 14 height 14
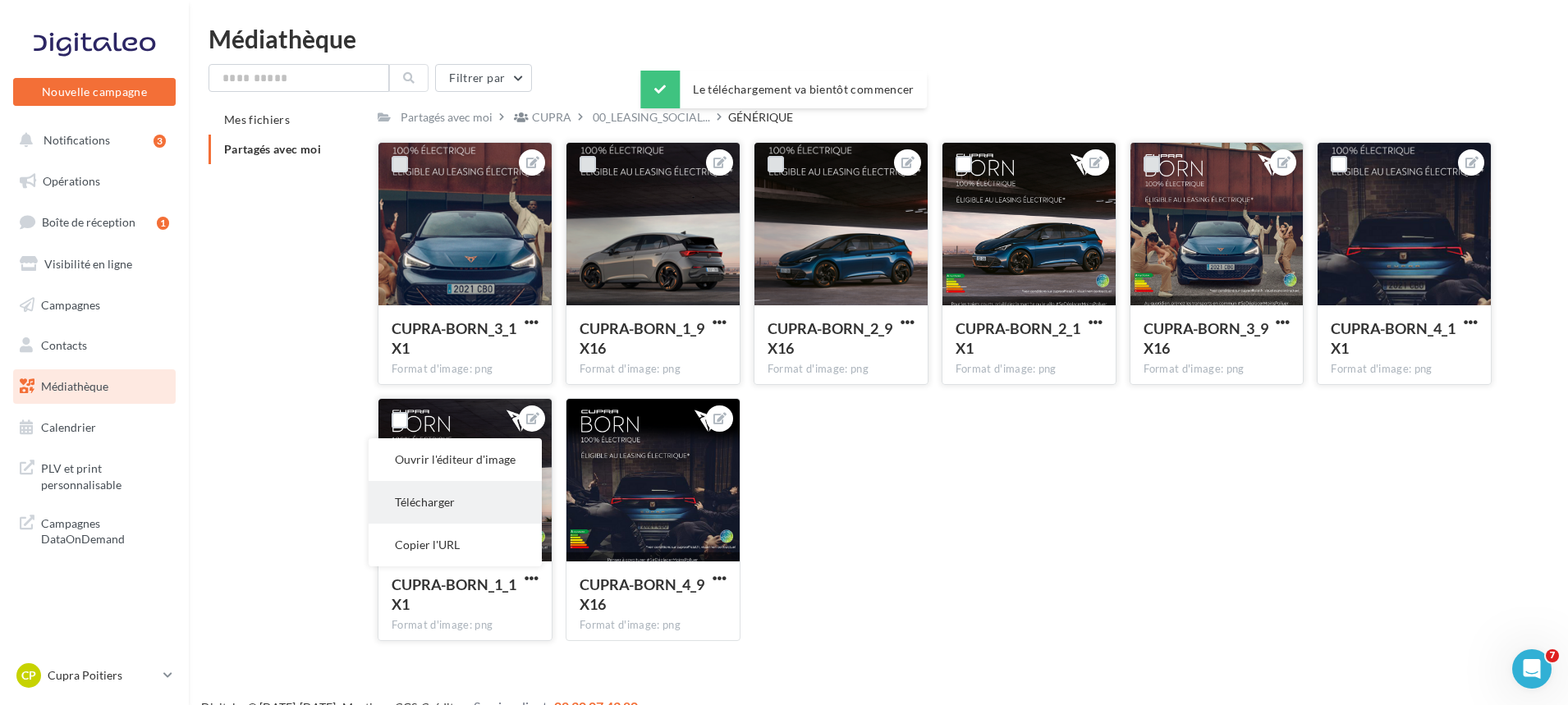
click at [471, 510] on button "Télécharger" at bounding box center [456, 503] width 174 height 43
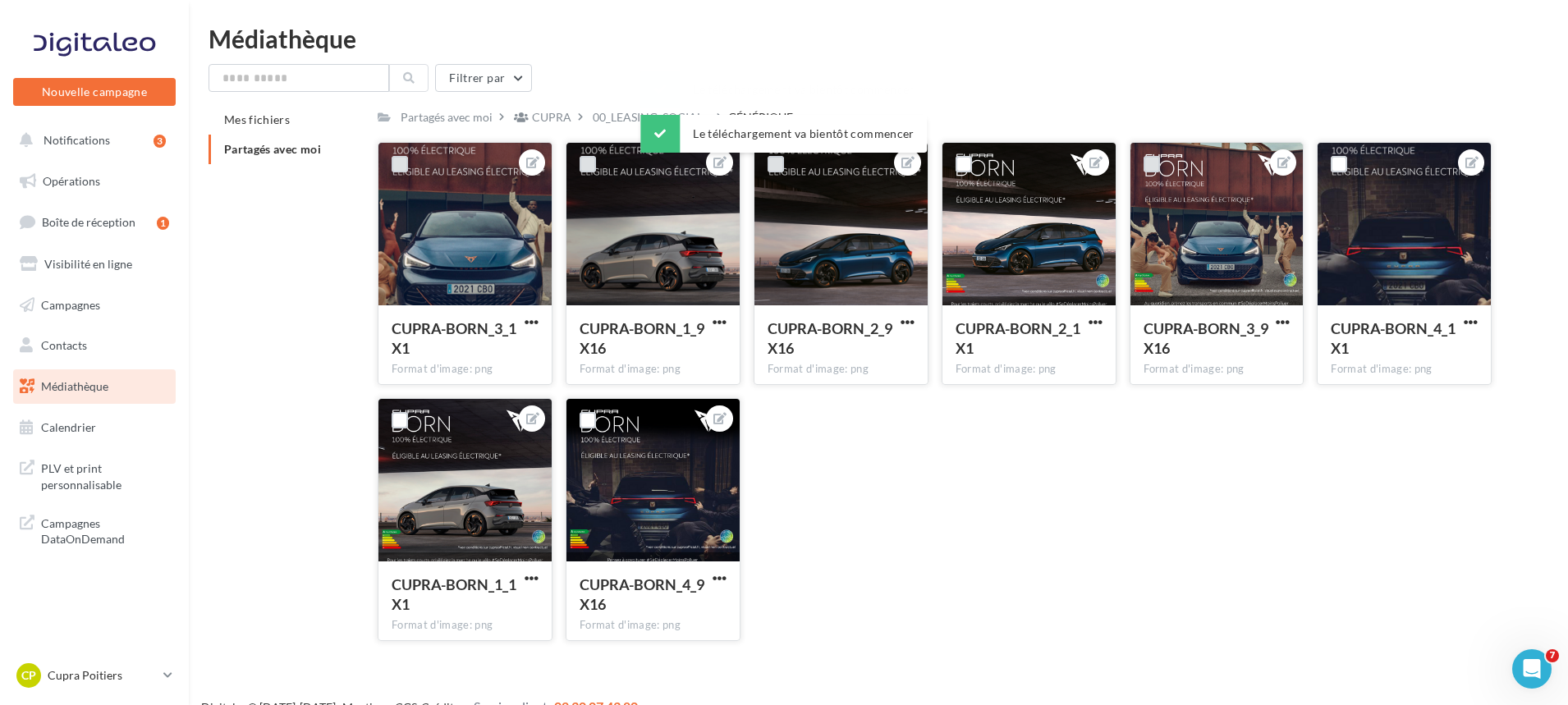
drag, startPoint x: 721, startPoint y: 578, endPoint x: 719, endPoint y: 568, distance: 10.2
click at [721, 578] on span "button" at bounding box center [719, 578] width 14 height 14
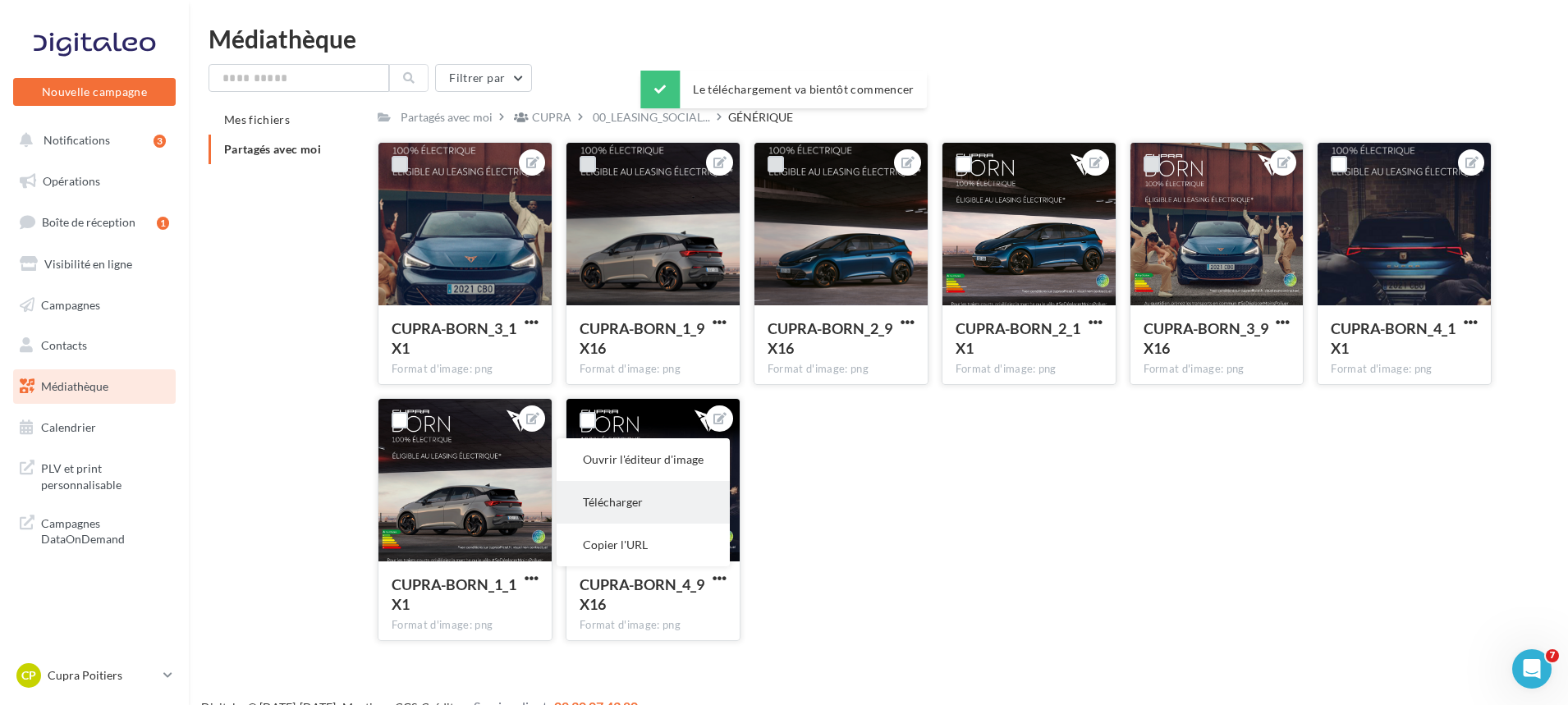
click at [675, 506] on button "Télécharger" at bounding box center [644, 503] width 174 height 43
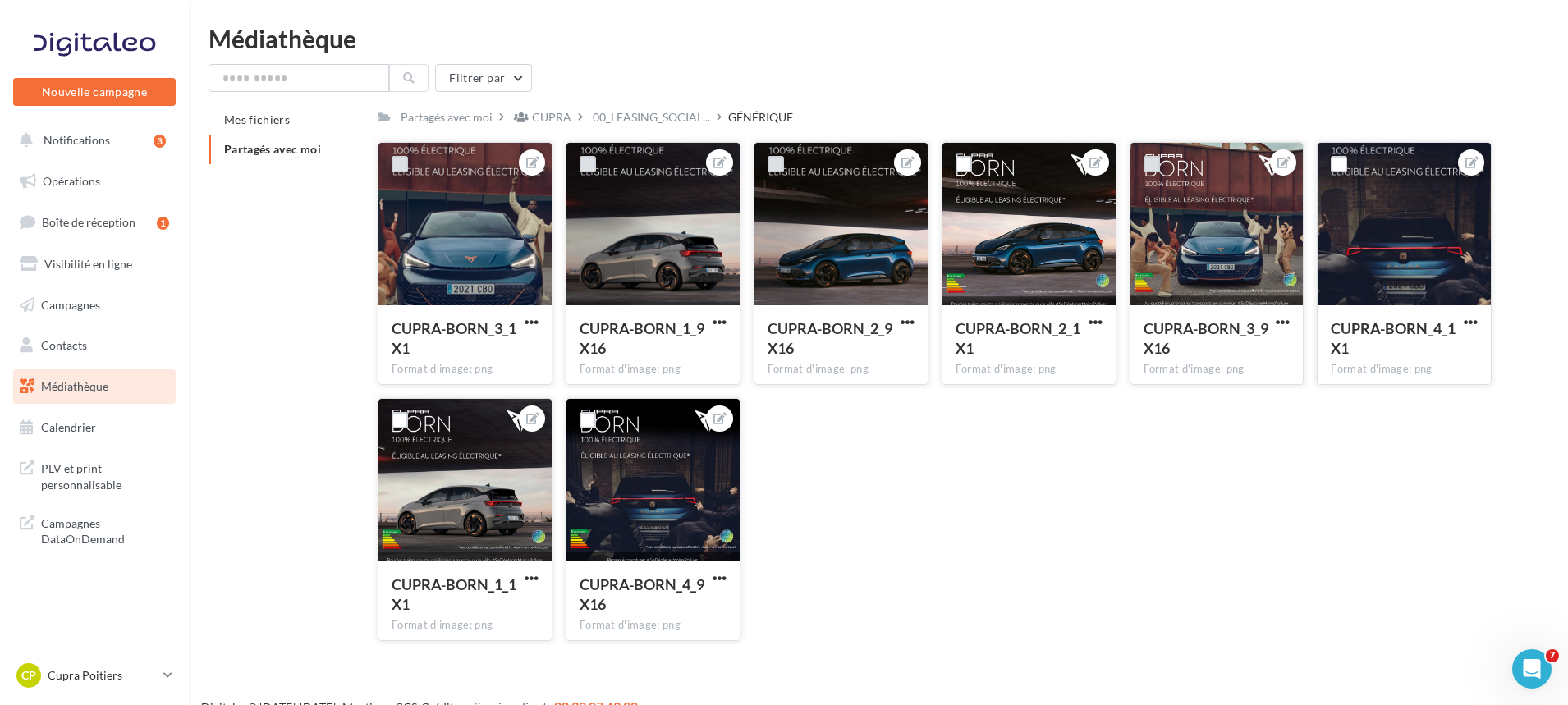
scroll to position [16, 0]
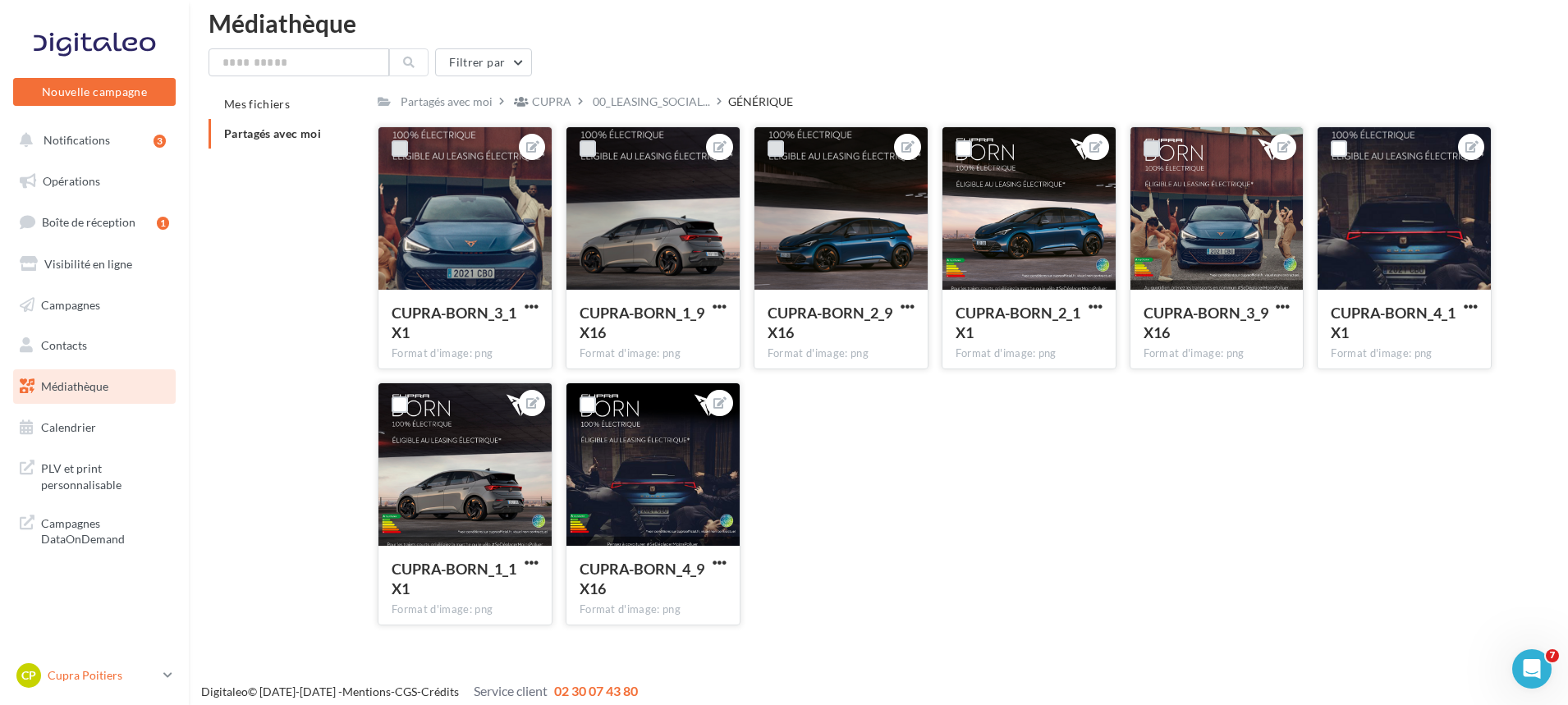
click at [164, 677] on icon at bounding box center [168, 675] width 9 height 14
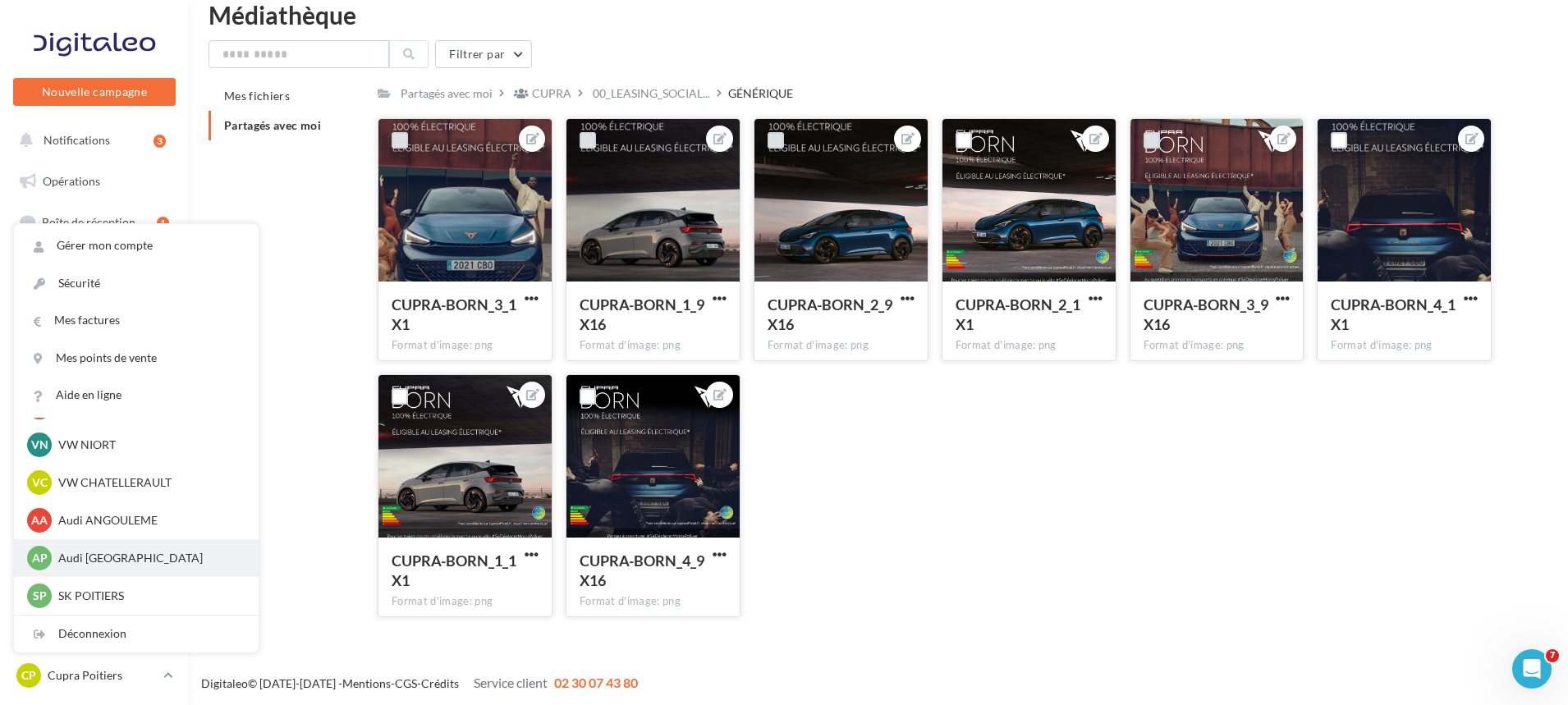
scroll to position [26, 0]
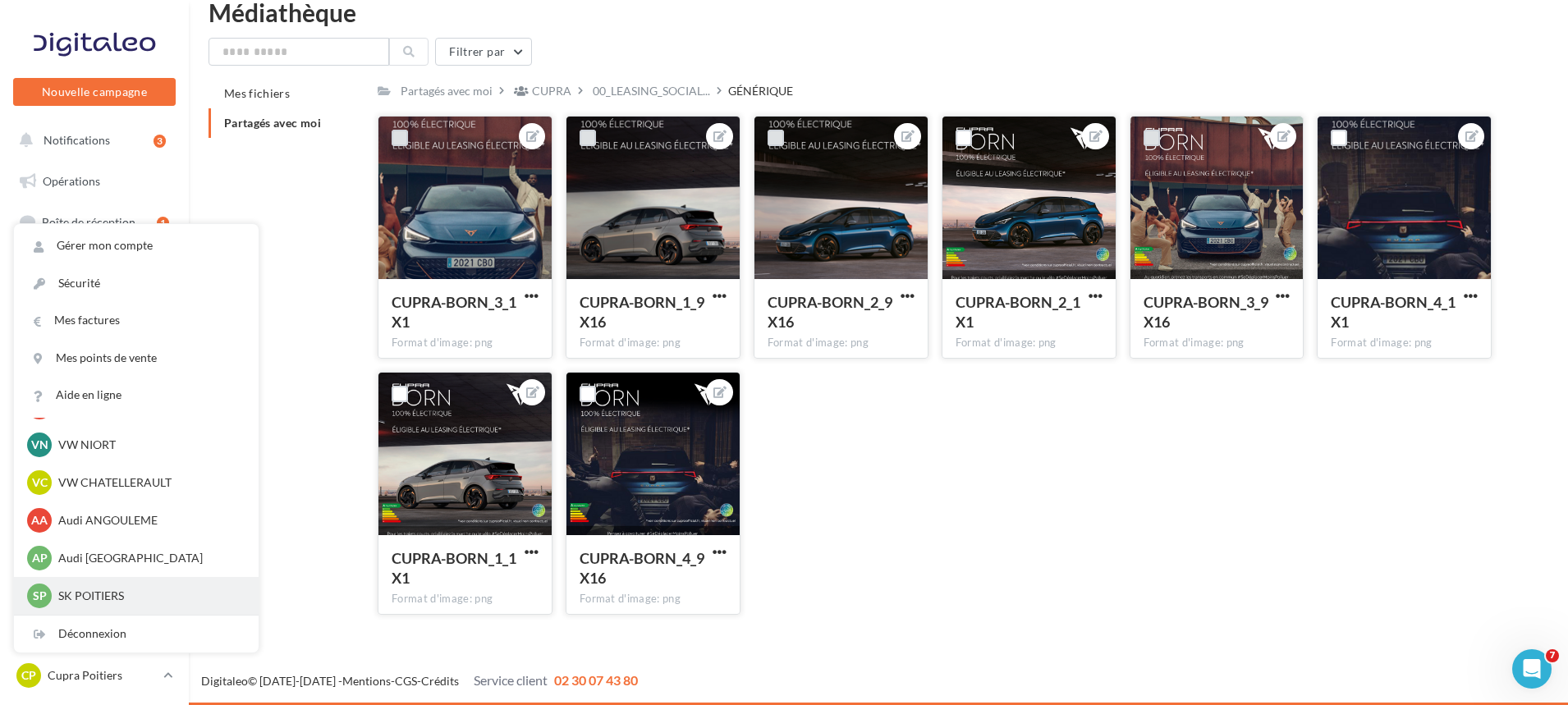
click at [116, 593] on p "SK POITIERS" at bounding box center [149, 596] width 181 height 17
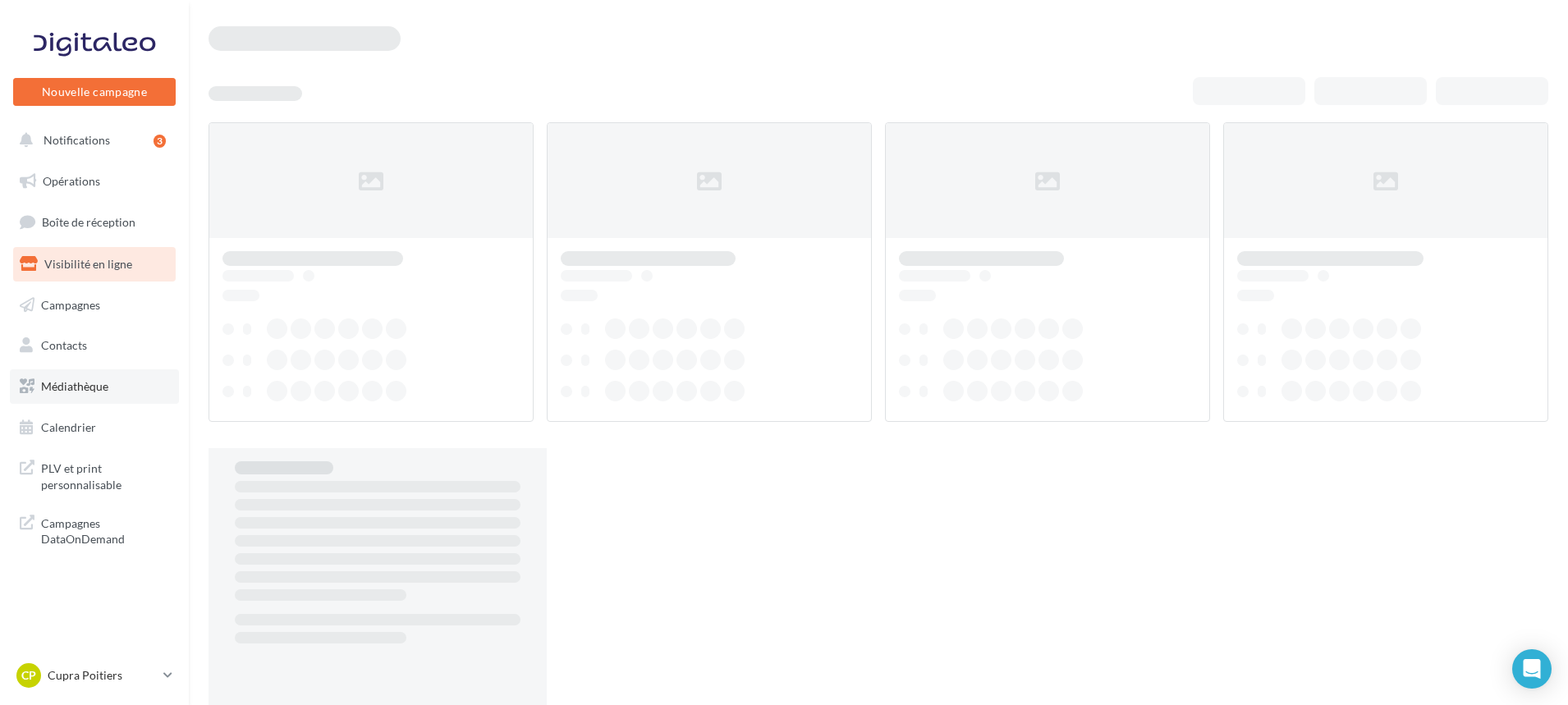
click at [89, 377] on link "Médiathèque" at bounding box center [94, 386] width 169 height 34
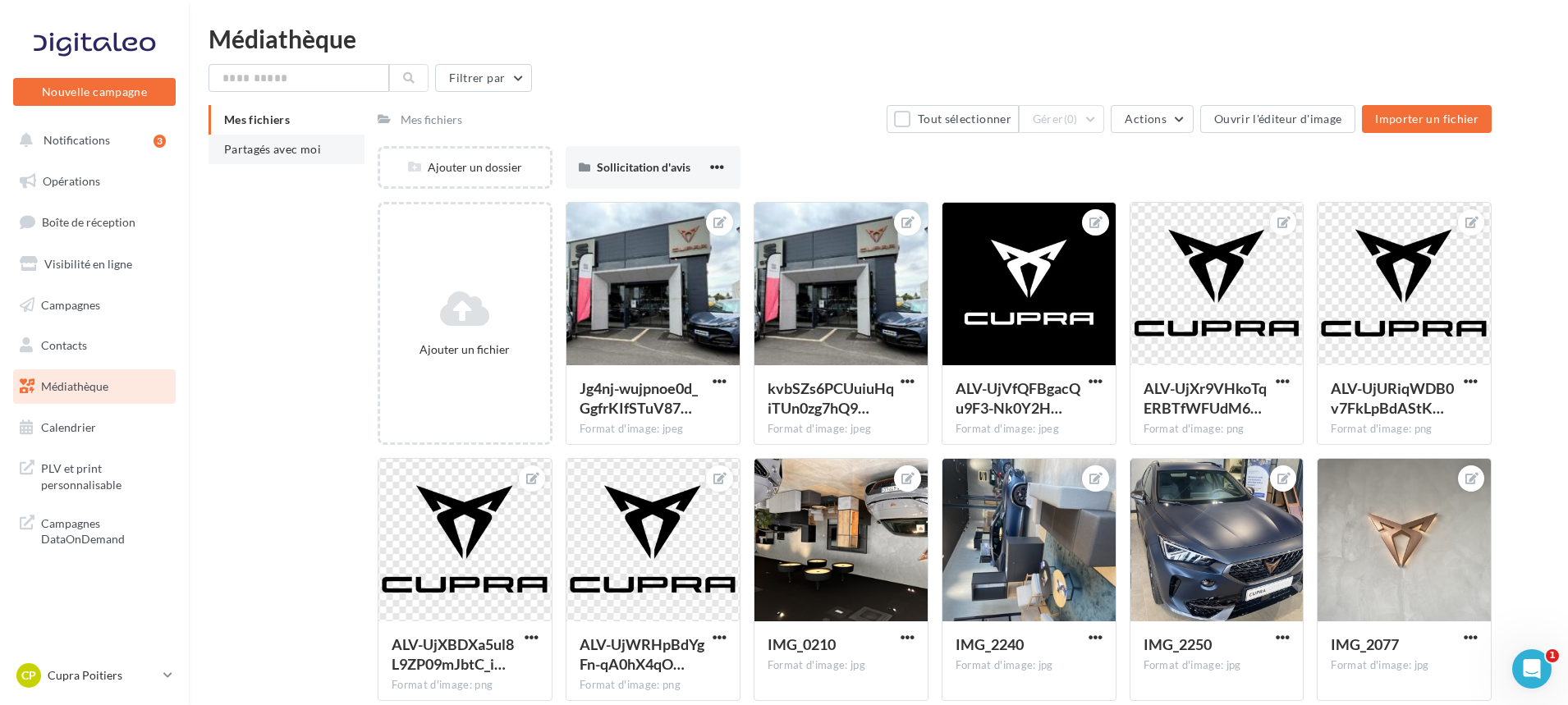
click at [273, 147] on span "Partagés avec moi" at bounding box center [273, 149] width 97 height 14
